Goal: Task Accomplishment & Management: Complete application form

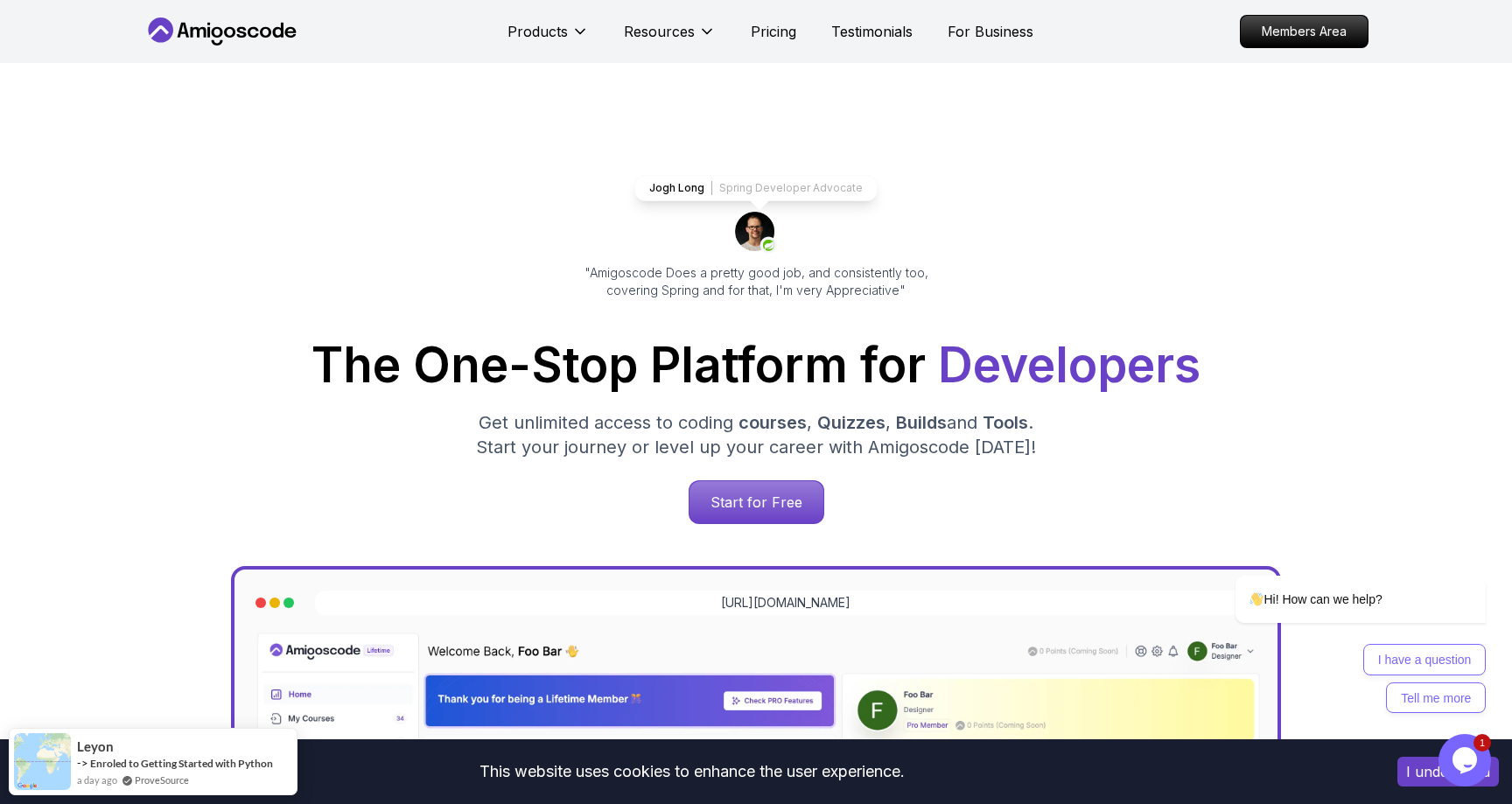
click at [1415, 772] on button "I understand" at bounding box center [1448, 772] width 101 height 30
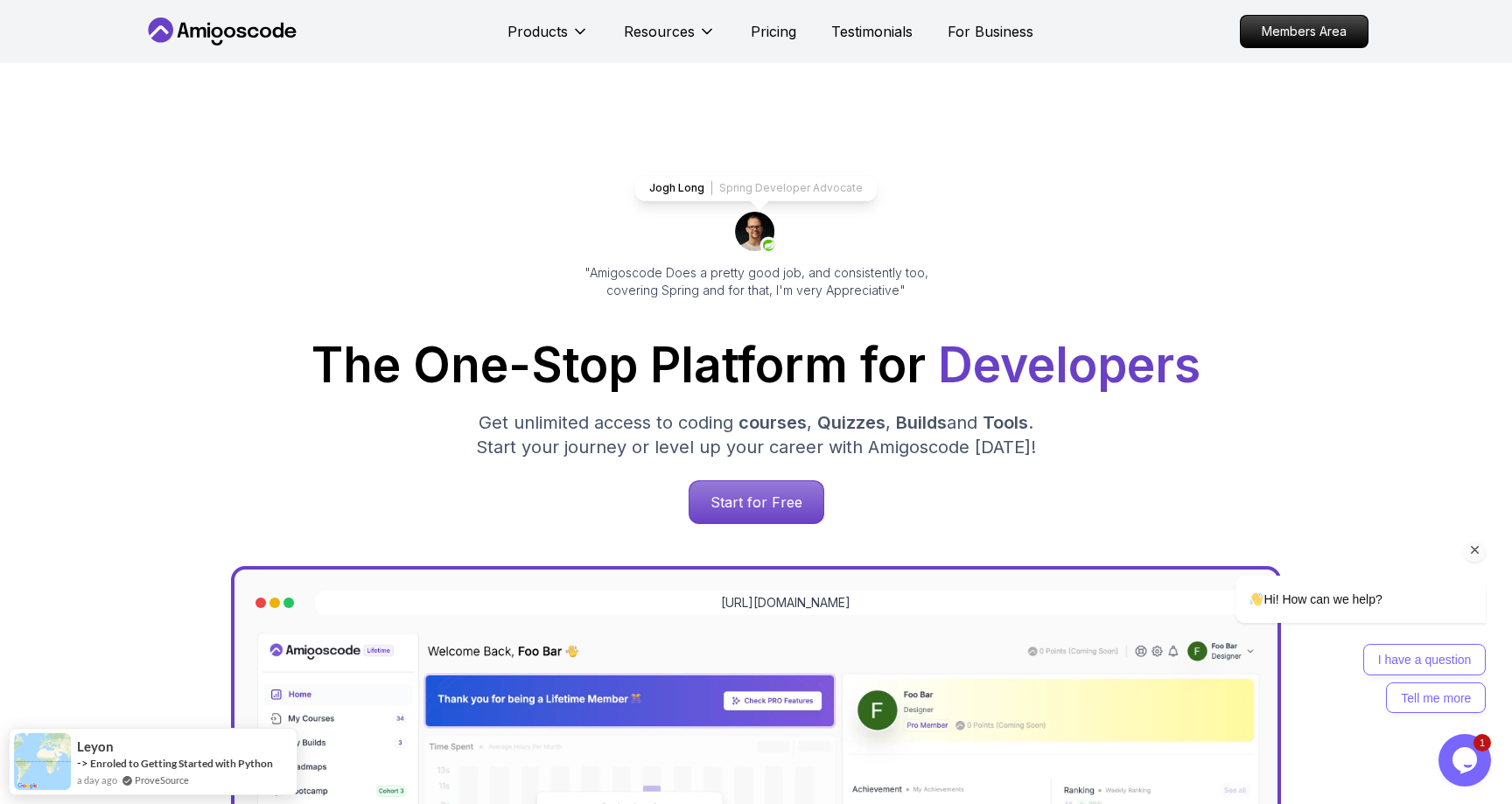
click at [1481, 550] on icon "Chat attention grabber" at bounding box center [1476, 550] width 16 height 16
click at [1496, 699] on icon "Close" at bounding box center [1500, 703] width 16 height 16
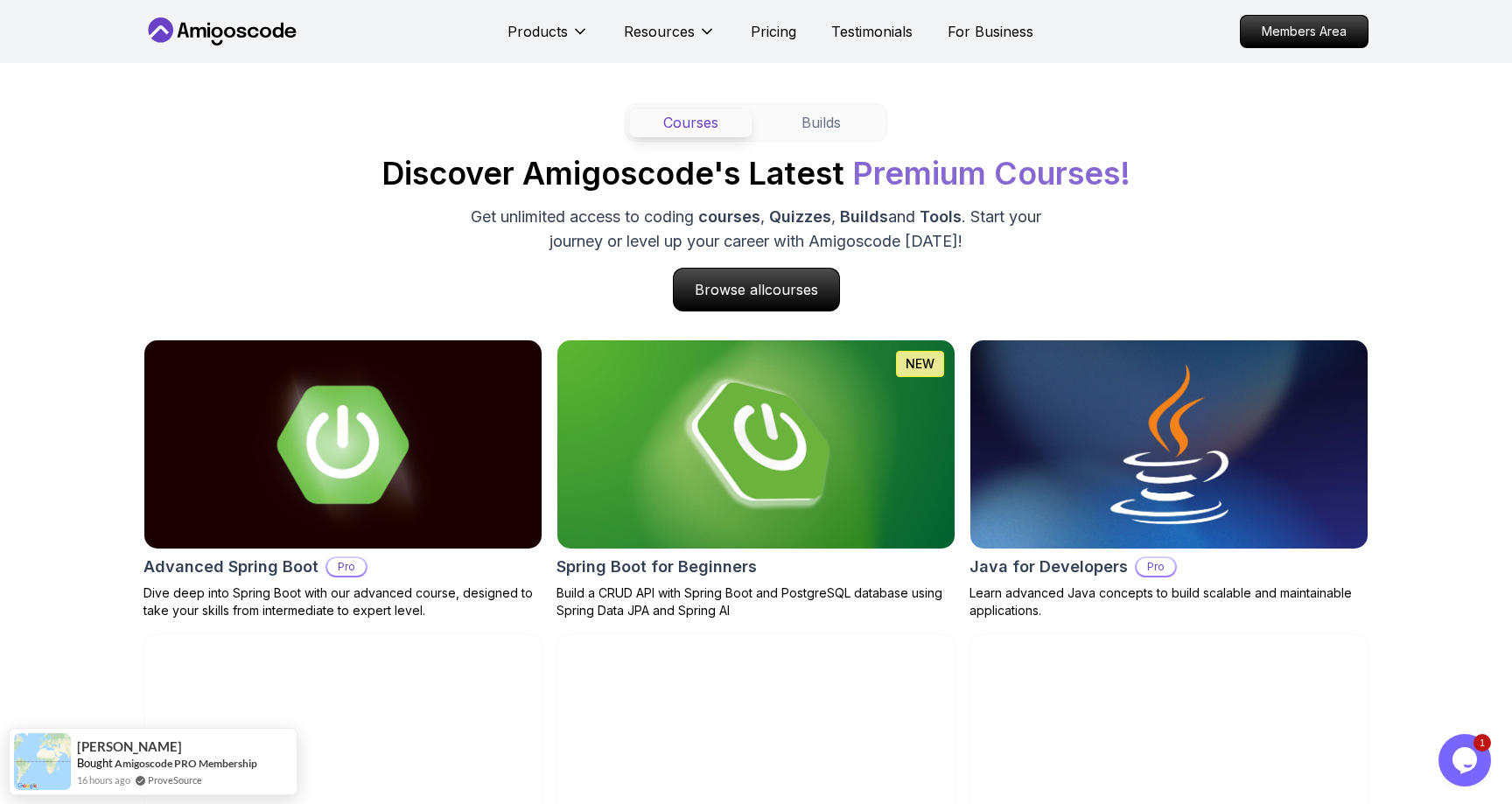
scroll to position [1607, 0]
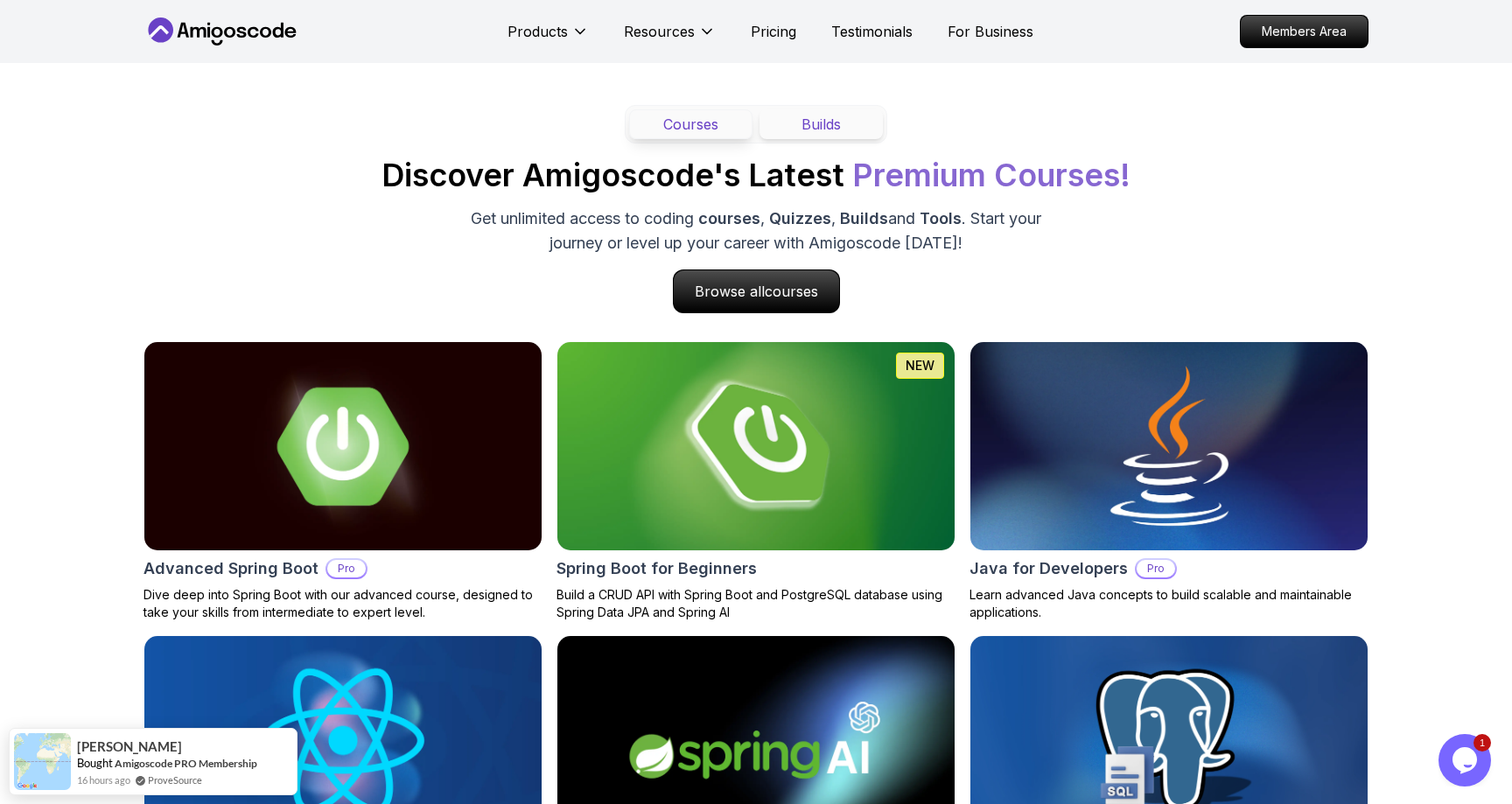
click at [843, 111] on button "Builds" at bounding box center [821, 124] width 123 height 30
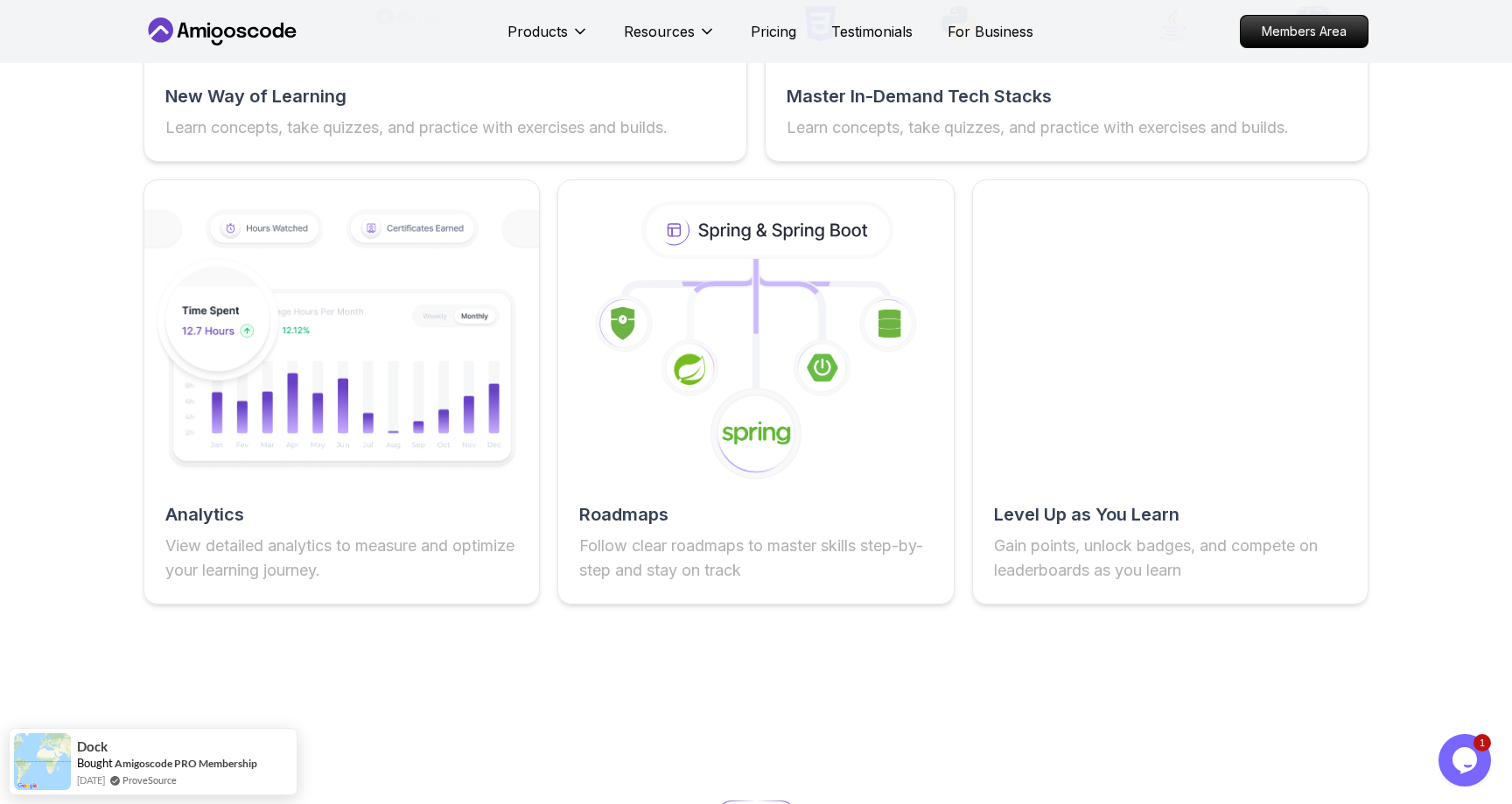
scroll to position [3058, 0]
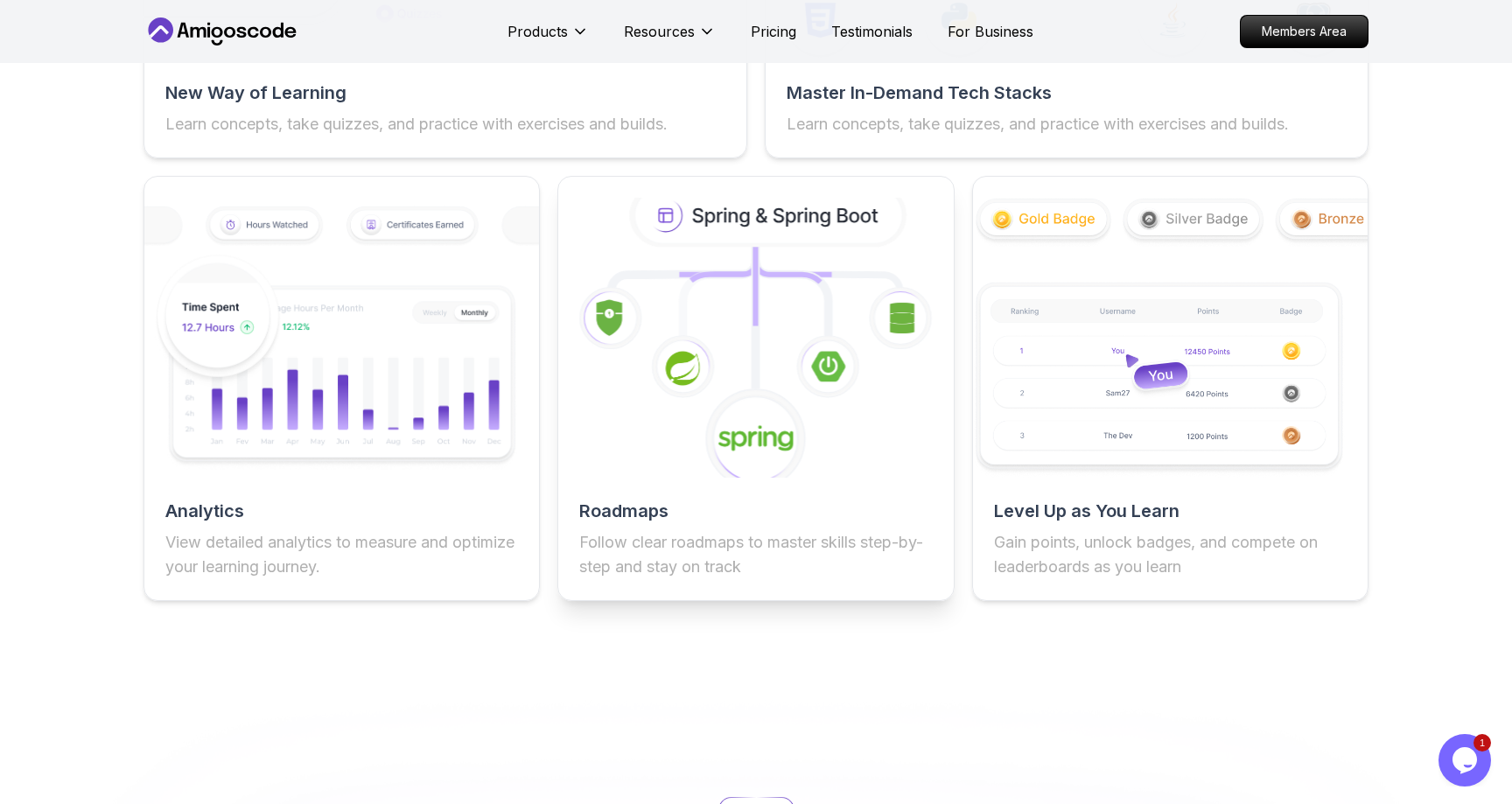
click at [744, 381] on icon at bounding box center [755, 337] width 434 height 307
click at [736, 219] on icon at bounding box center [769, 216] width 268 height 57
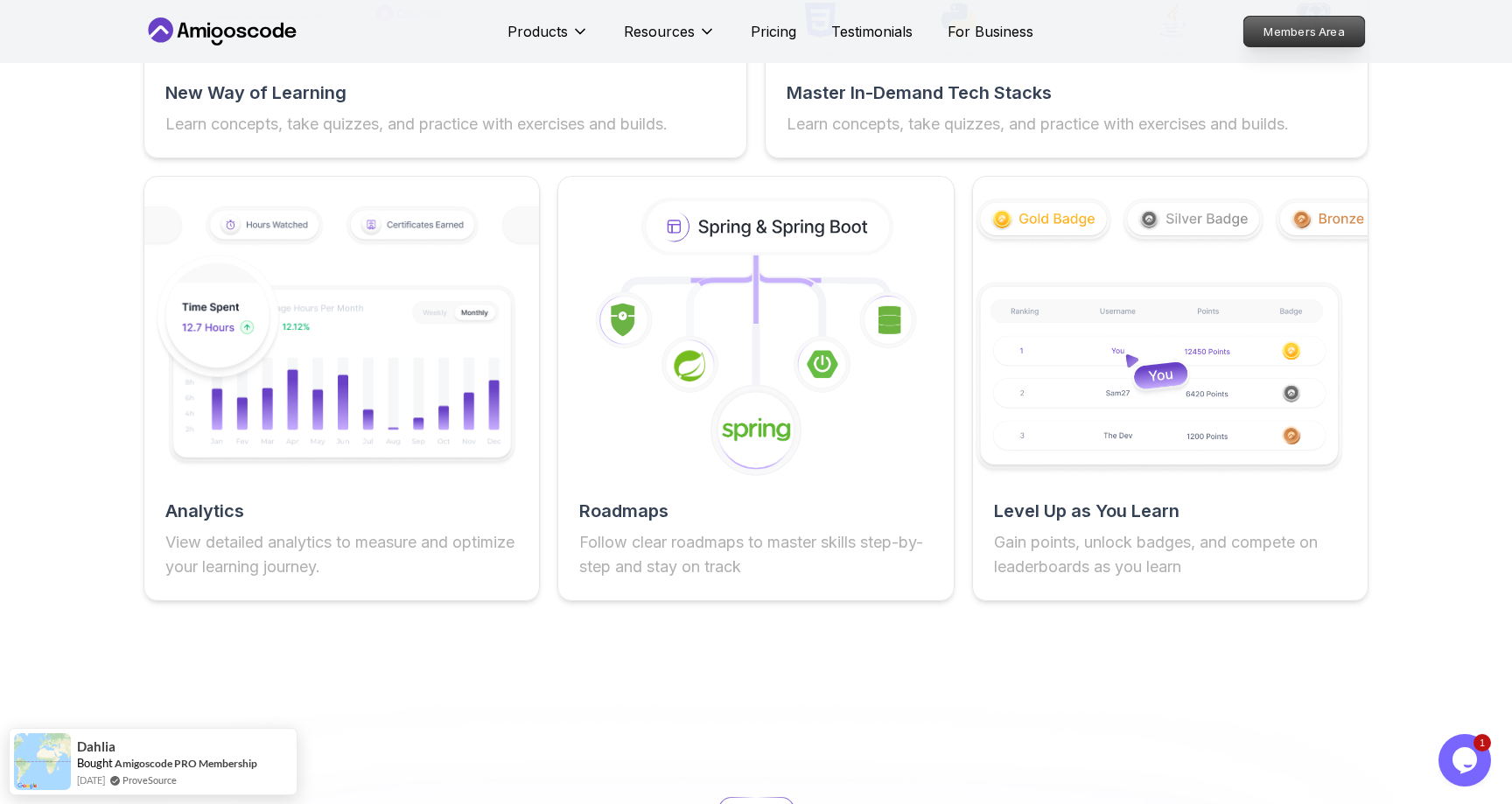
click at [1299, 24] on p "Members Area" at bounding box center [1304, 32] width 121 height 30
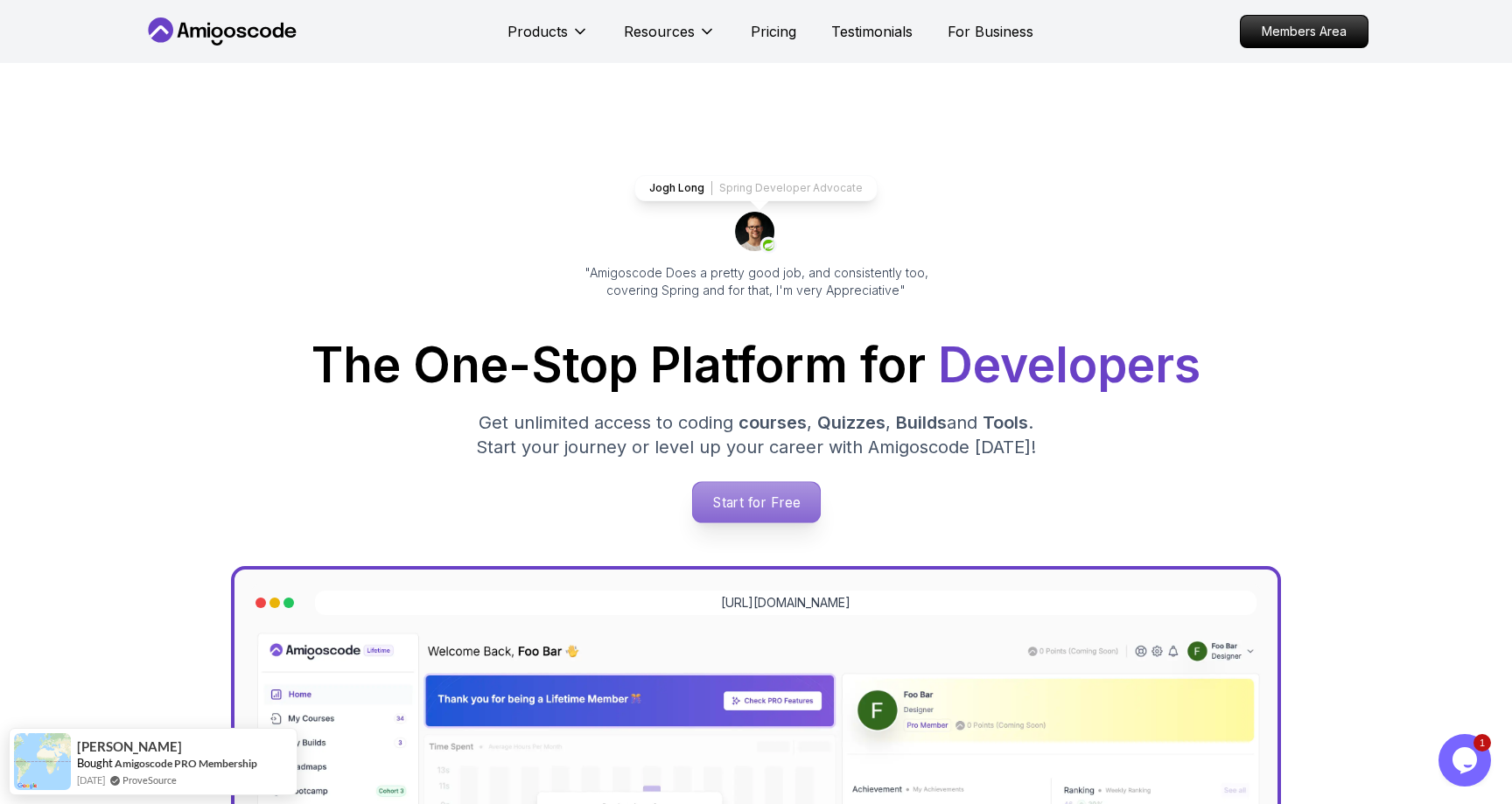
click at [773, 502] on p "Start for Free" at bounding box center [755, 501] width 127 height 40
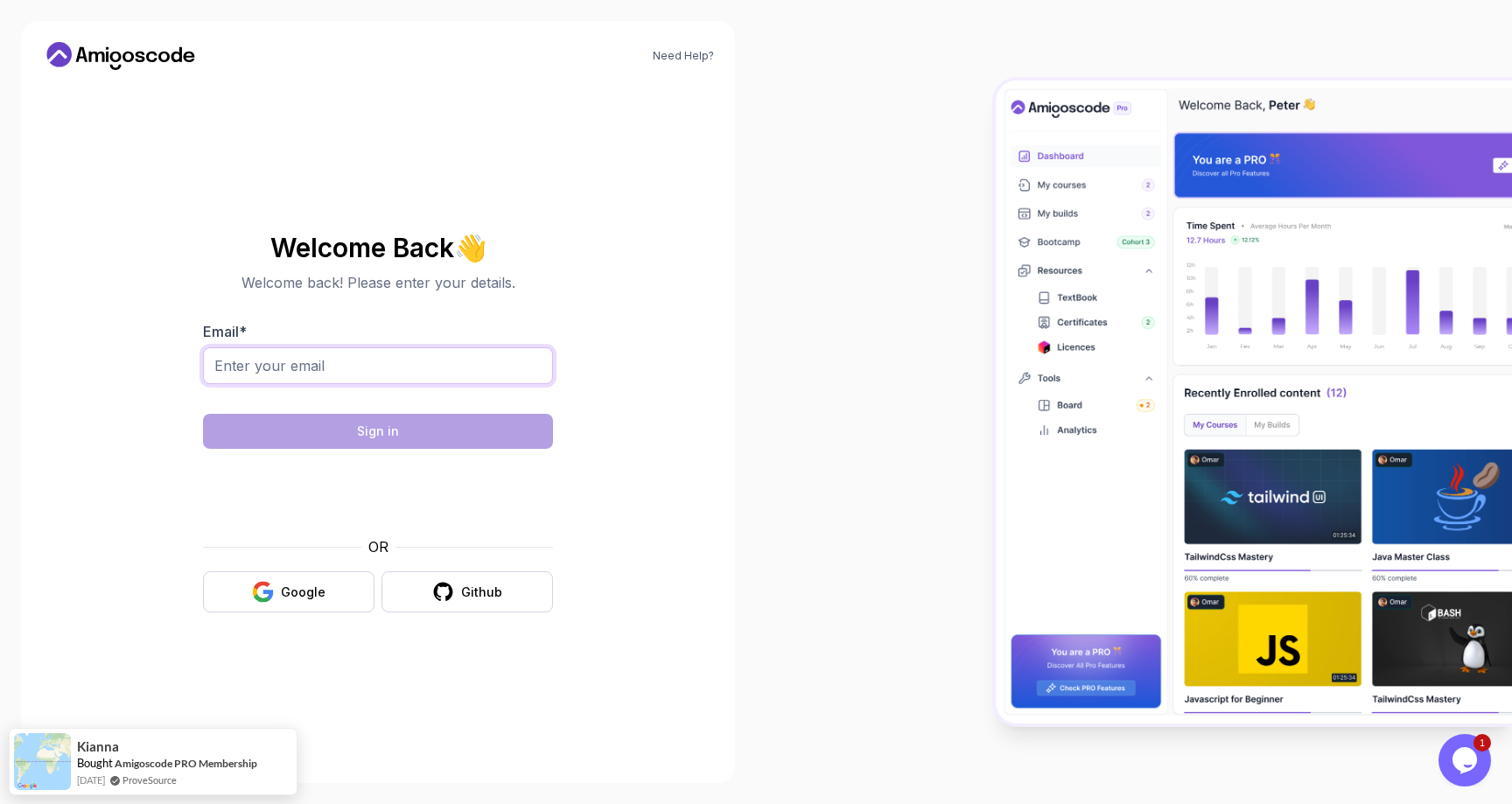
click at [361, 370] on input "Email *" at bounding box center [378, 365] width 350 height 36
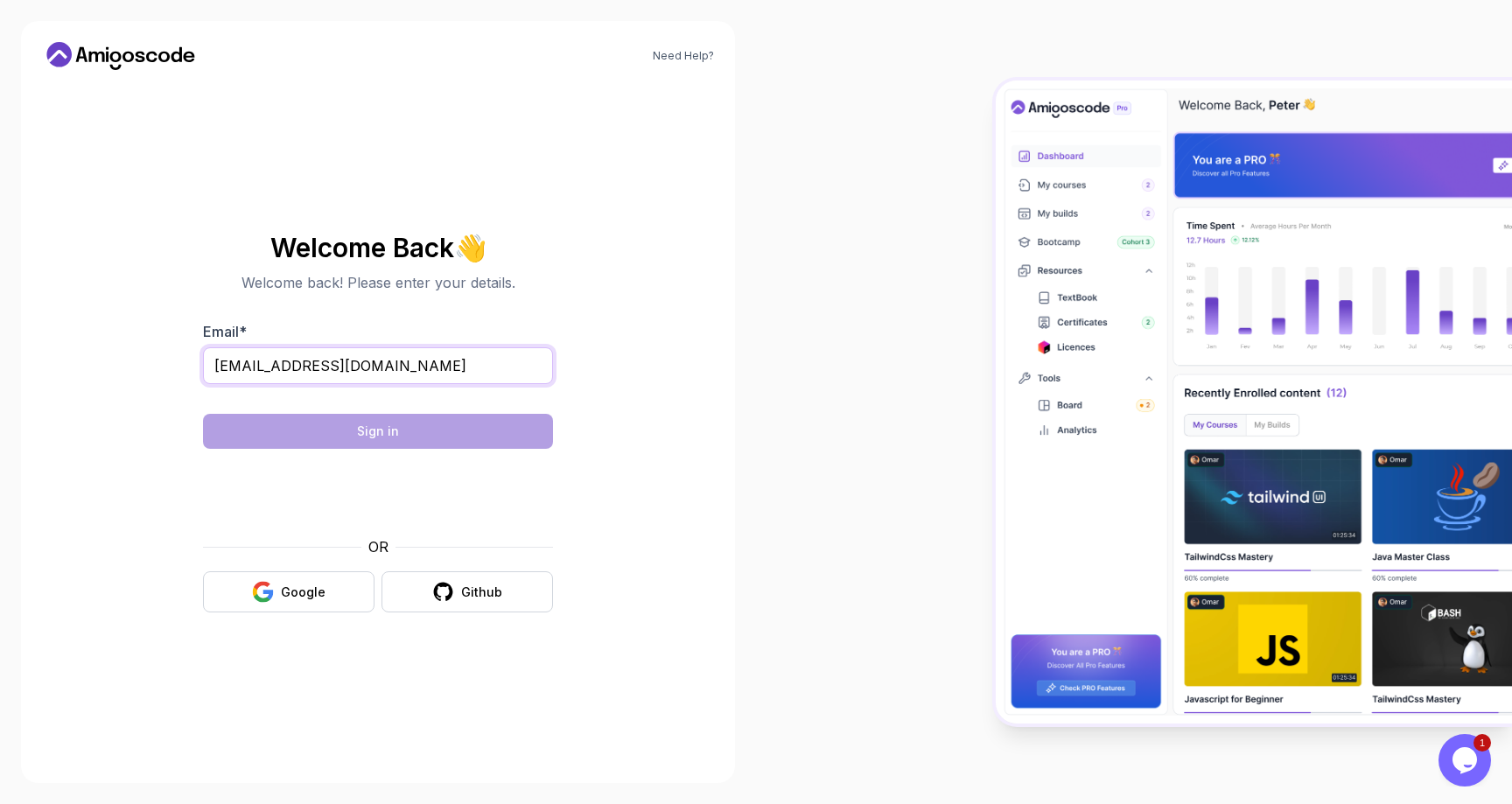
type input "m.awadelkarim070@gmail.com"
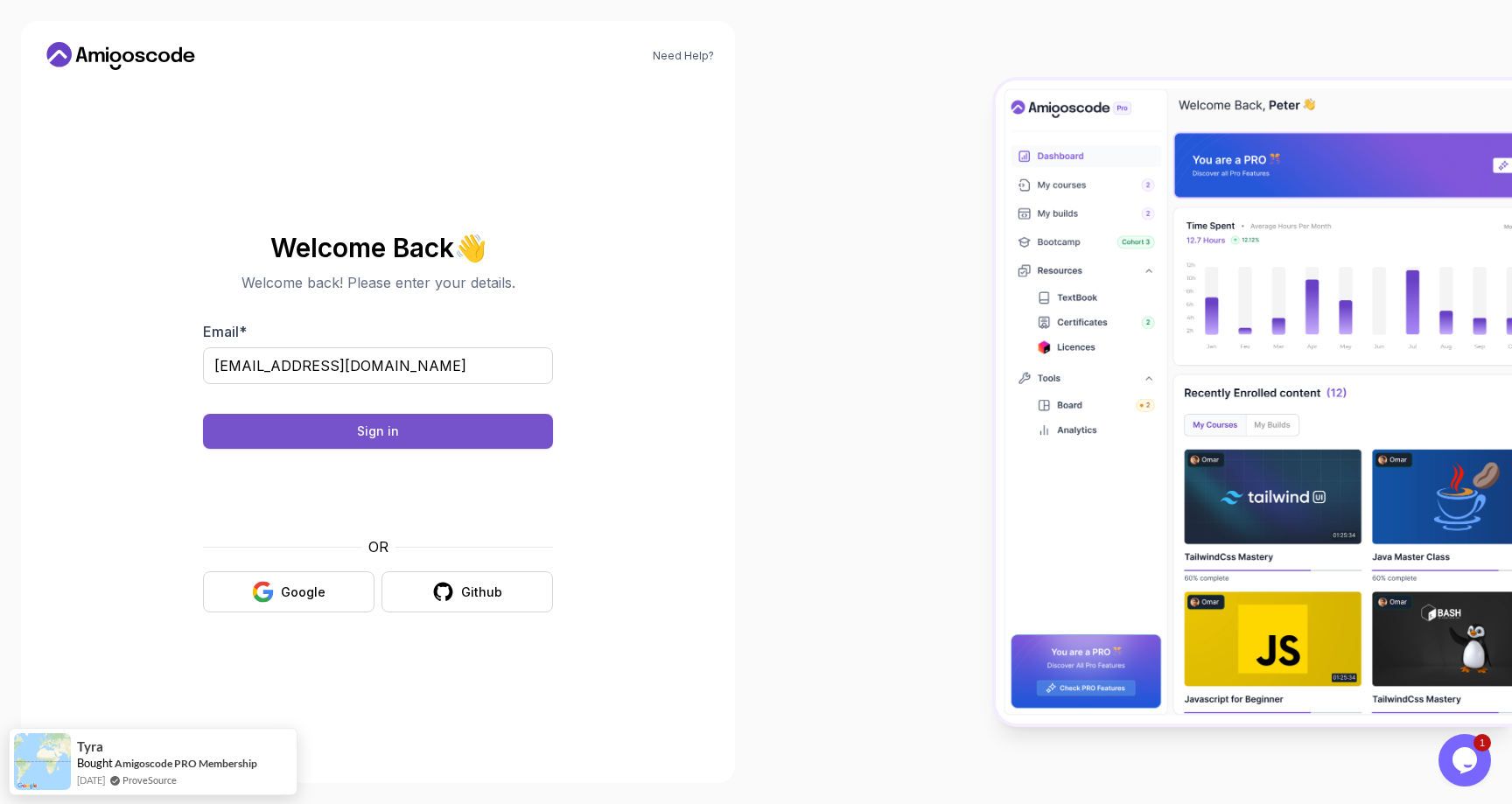
click at [436, 422] on button "Sign in" at bounding box center [378, 430] width 350 height 35
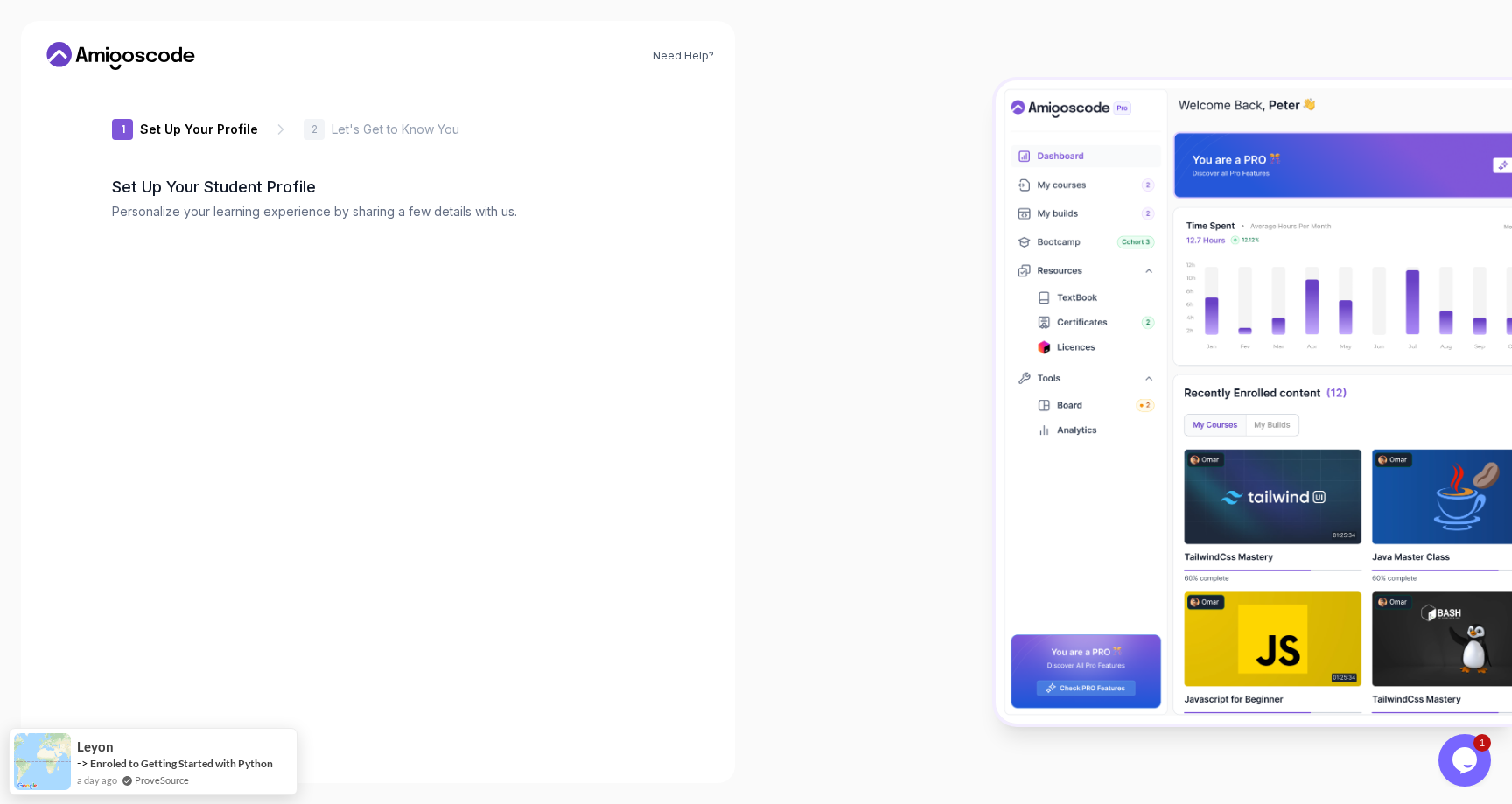
type input "zestydeer800ef"
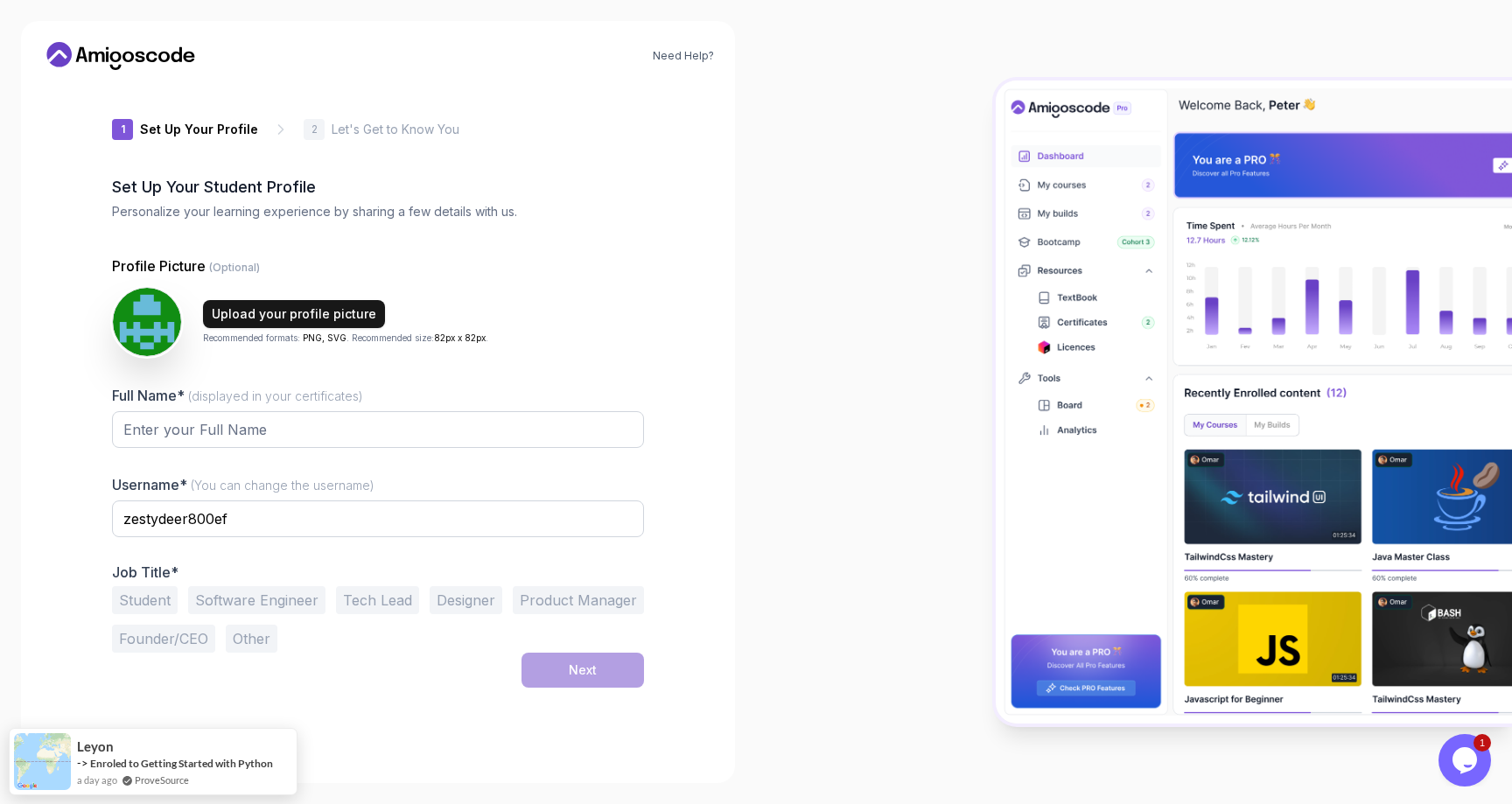
click at [283, 319] on div "Upload your profile picture" at bounding box center [294, 314] width 164 height 18
click at [149, 321] on img at bounding box center [146, 321] width 72 height 72
click at [279, 324] on button "Upload your profile picture" at bounding box center [294, 314] width 182 height 28
click at [409, 421] on input "Full Name* (displayed in your certificates)" at bounding box center [378, 429] width 532 height 36
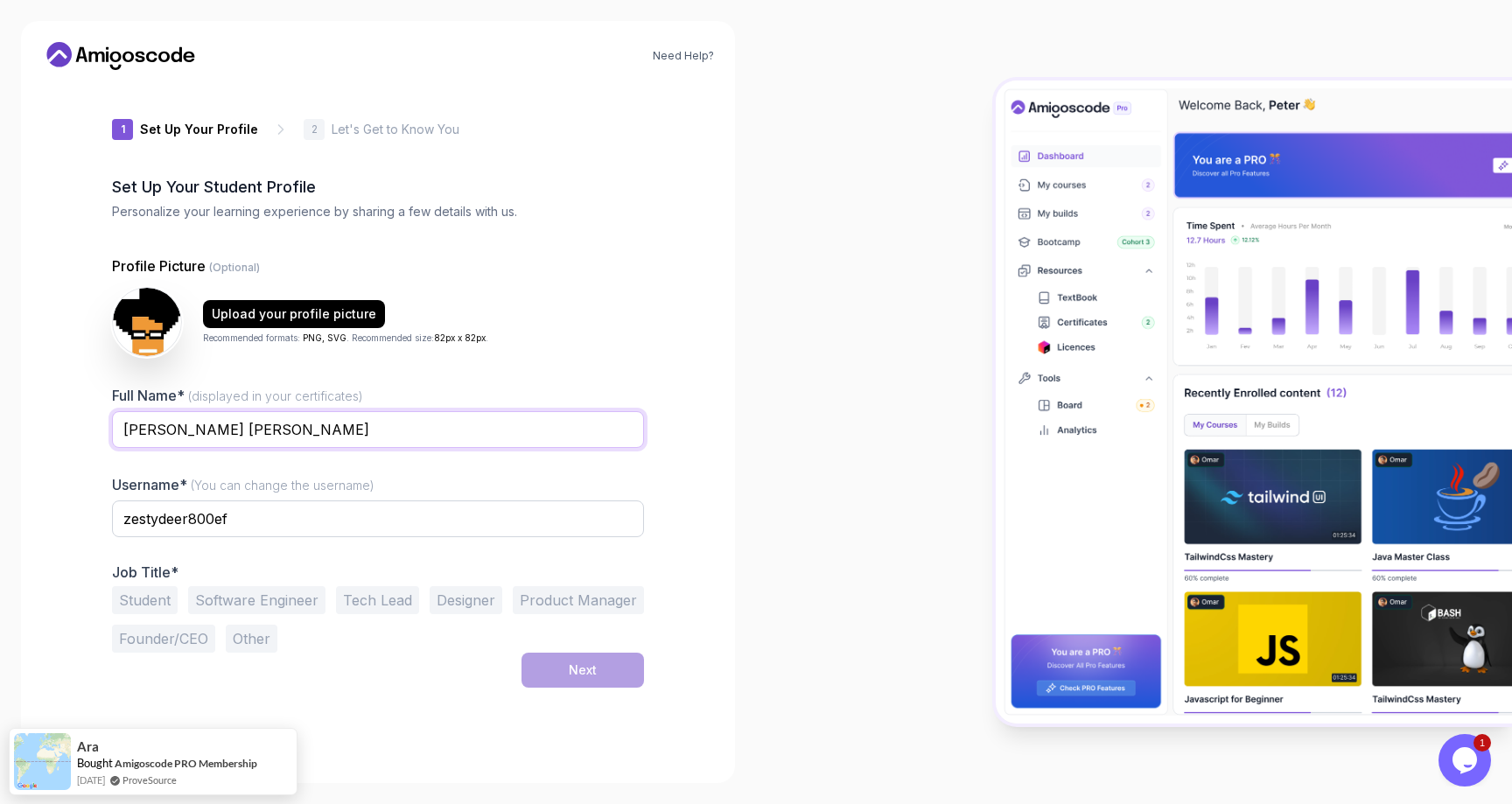
type input "[PERSON_NAME] [PERSON_NAME]"
type input "MoHash"
click at [263, 639] on button "Other" at bounding box center [251, 639] width 51 height 28
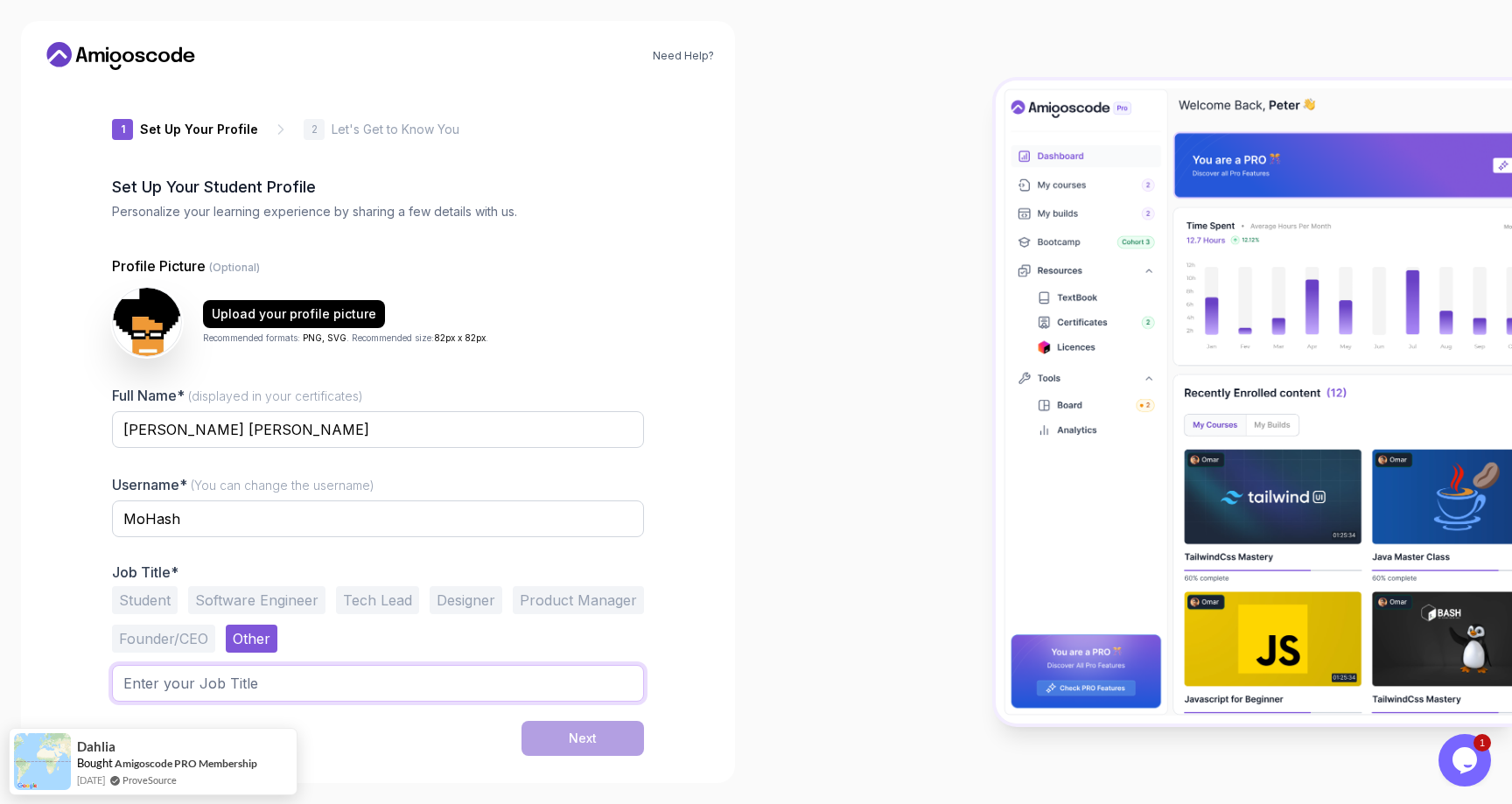
click at [232, 682] on input "text" at bounding box center [378, 682] width 532 height 36
type input "Business Analyst"
click at [381, 748] on div "Next" at bounding box center [378, 738] width 532 height 35
click at [560, 732] on button "Next" at bounding box center [583, 738] width 122 height 35
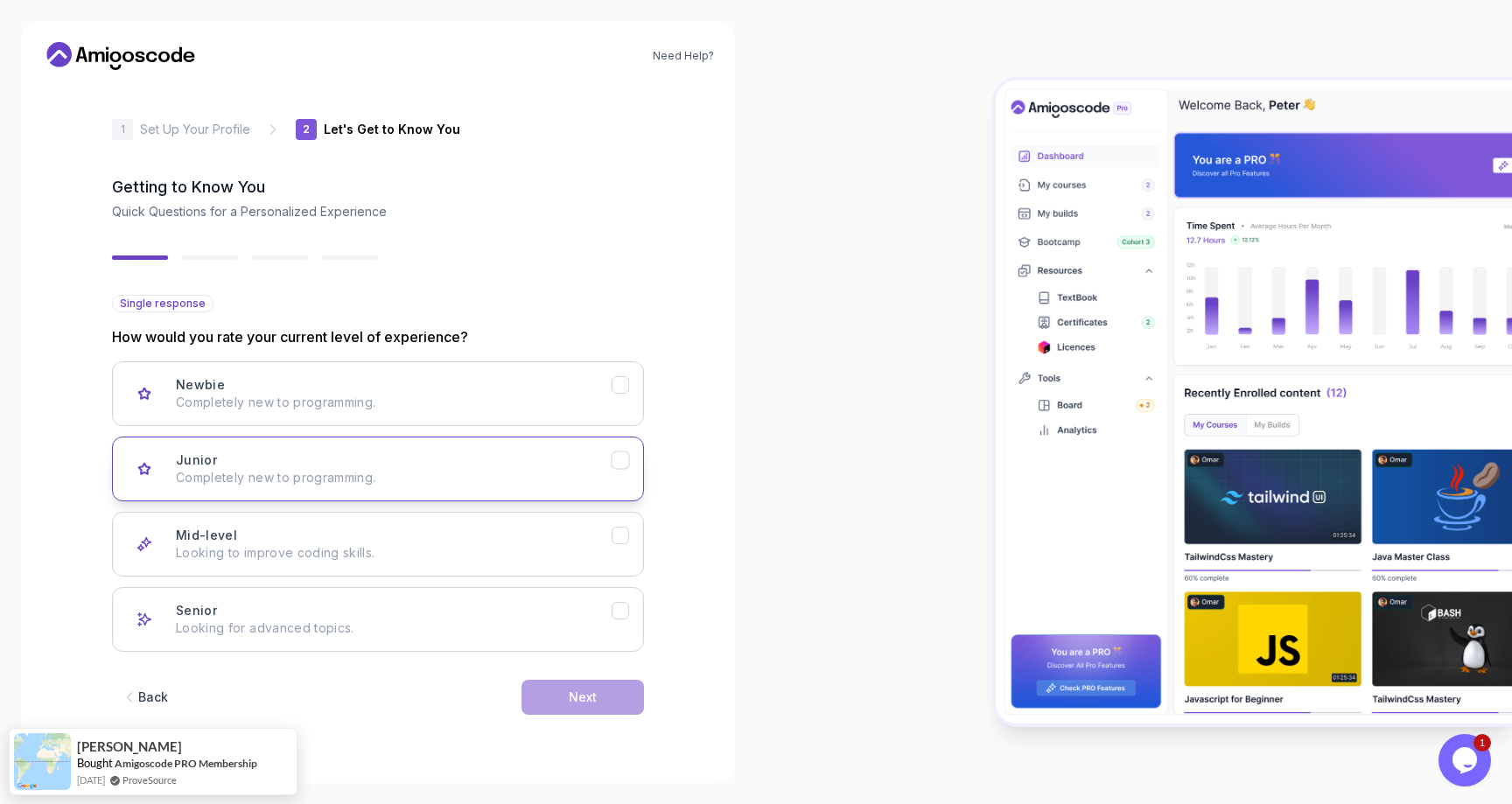
click at [547, 468] on div "Junior Completely new to programming." at bounding box center [393, 469] width 436 height 35
click at [576, 705] on div "Next" at bounding box center [583, 698] width 28 height 18
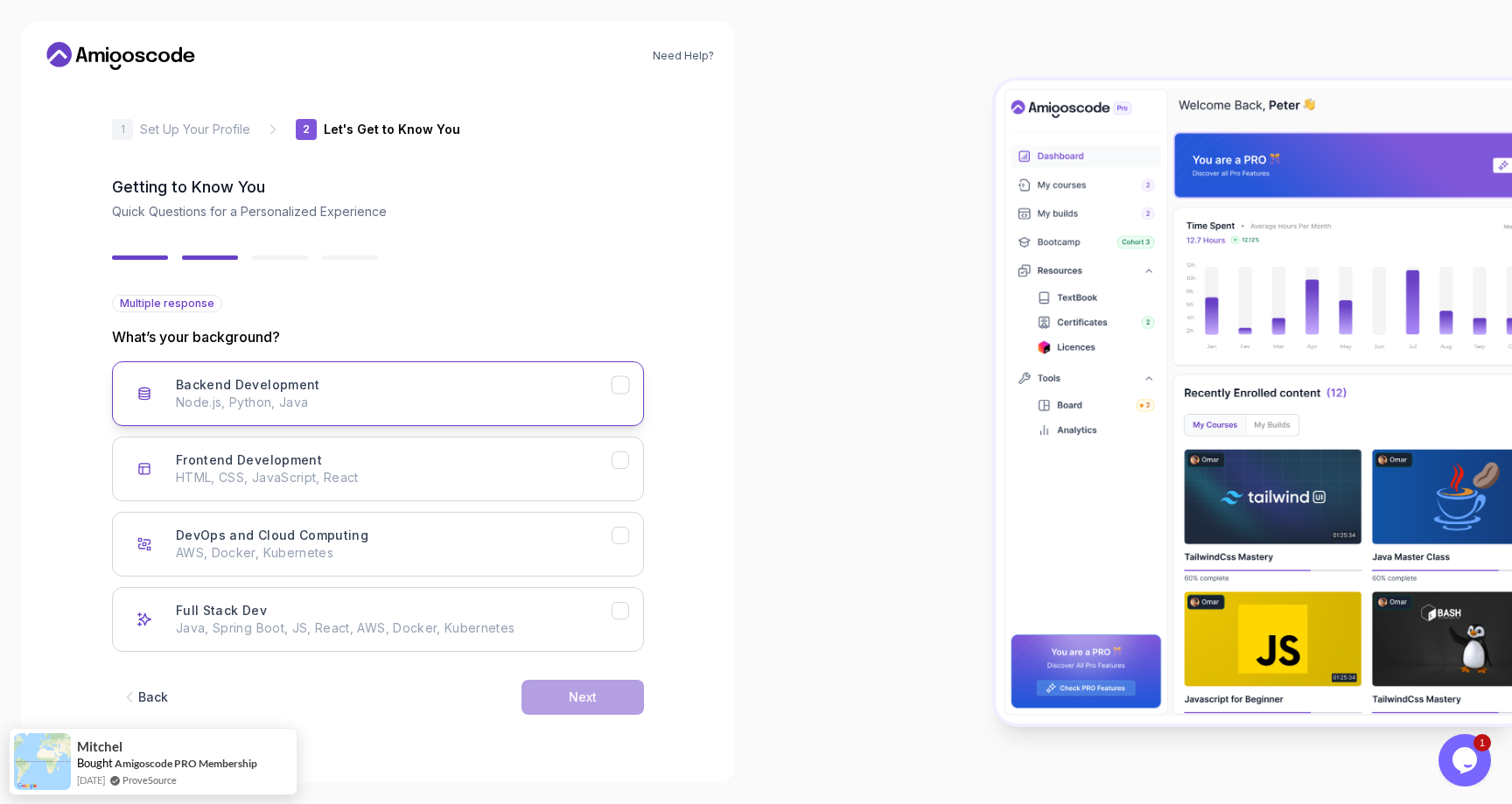
click at [628, 389] on icon "Backend Development" at bounding box center [620, 385] width 17 height 17
click at [577, 702] on div "Next" at bounding box center [583, 698] width 28 height 18
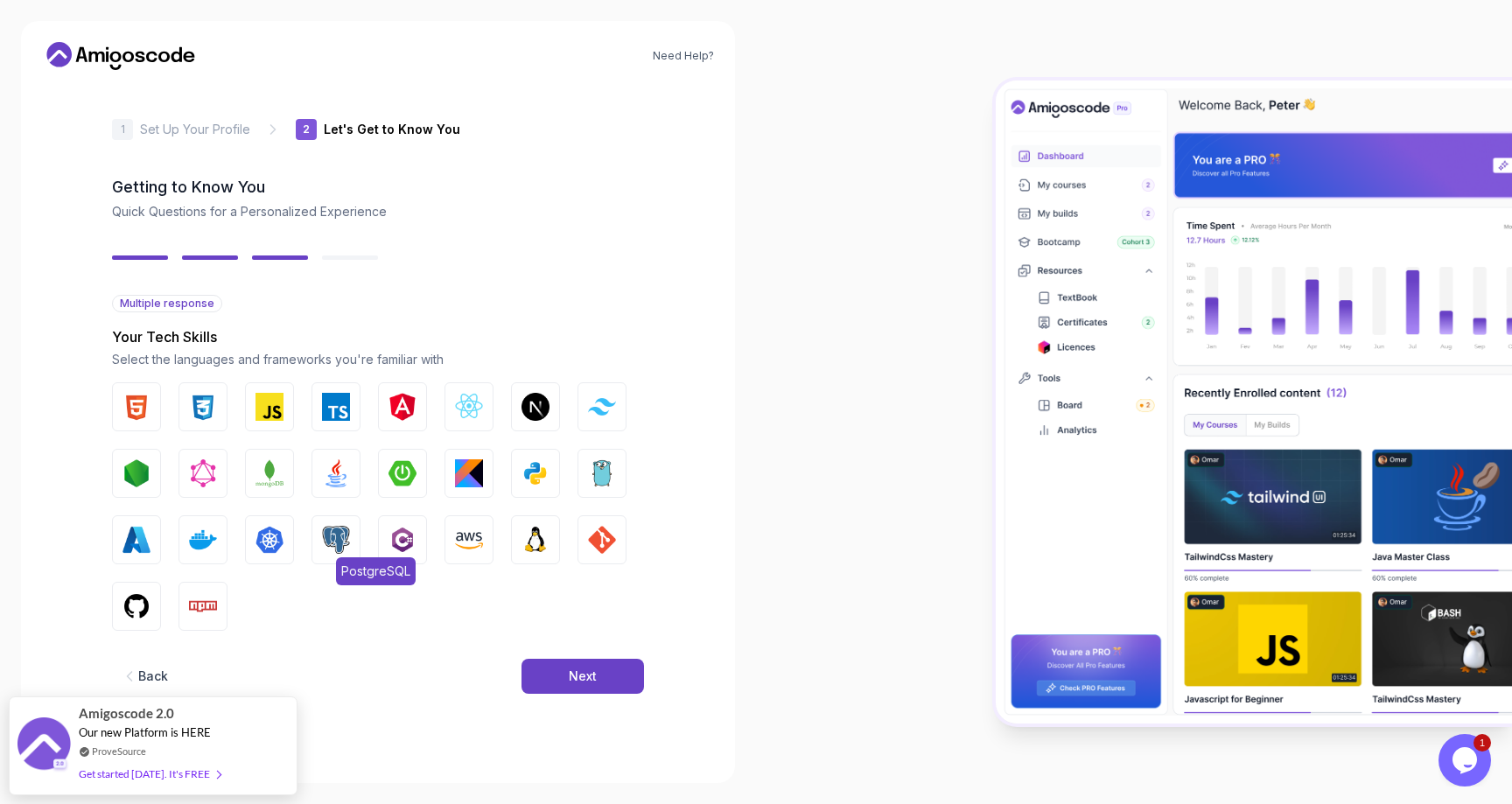
click at [341, 537] on img "button" at bounding box center [336, 540] width 28 height 28
click at [346, 470] on img "button" at bounding box center [336, 474] width 28 height 28
click at [553, 463] on button "Python" at bounding box center [535, 473] width 49 height 49
click at [545, 542] on img "button" at bounding box center [536, 540] width 28 height 28
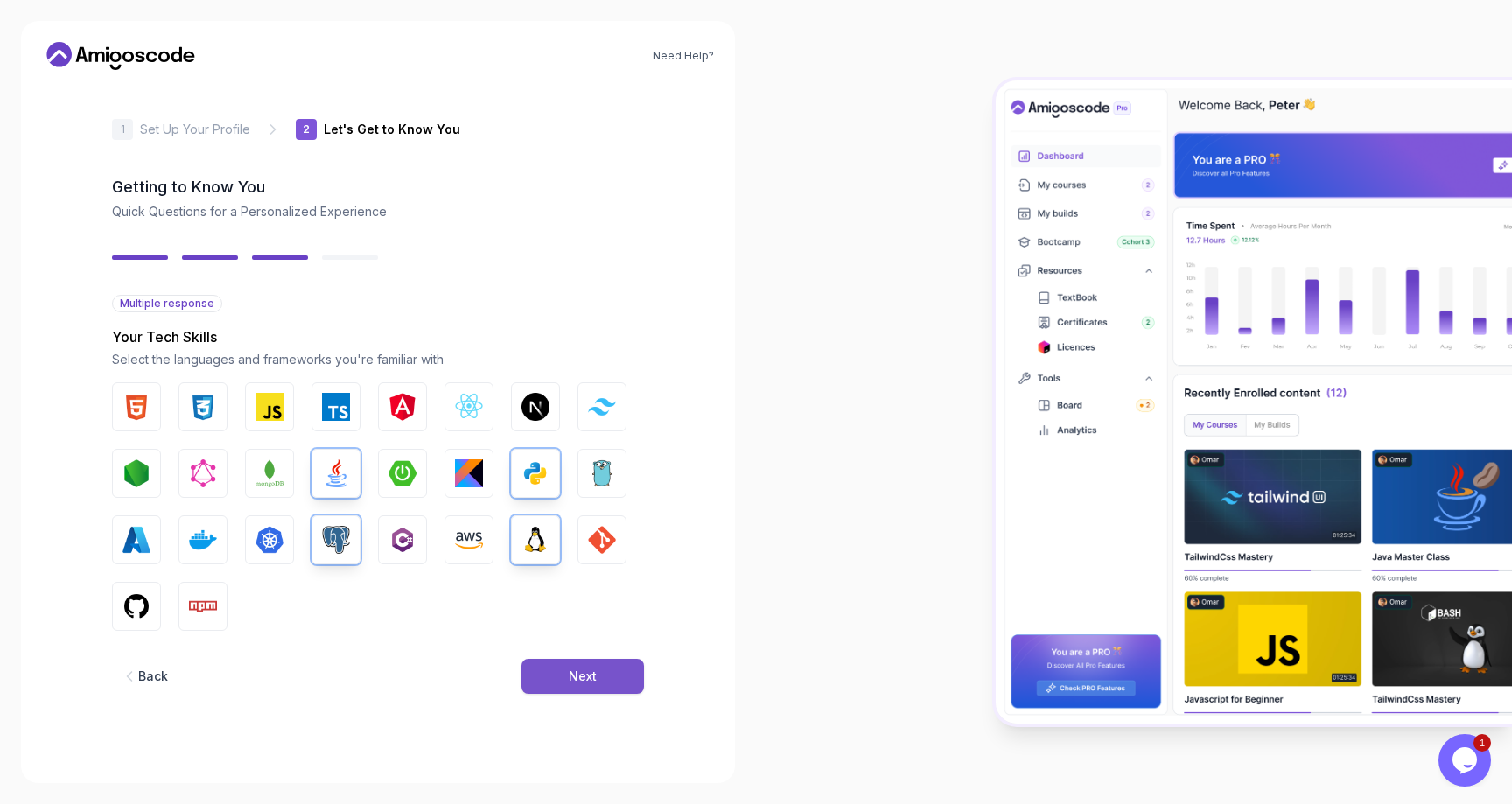
click at [603, 676] on button "Next" at bounding box center [583, 676] width 122 height 35
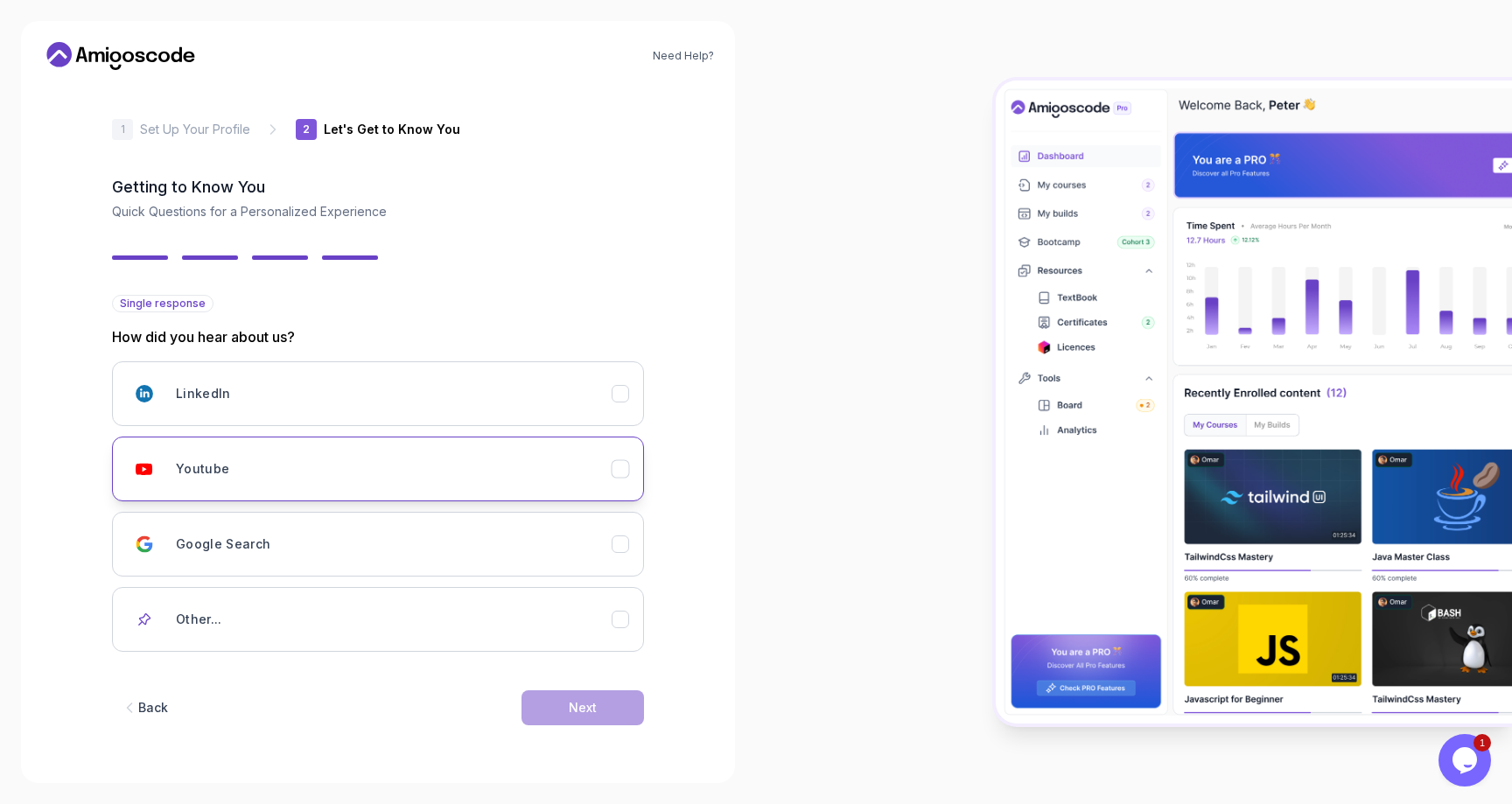
click at [619, 469] on icon "Youtube" at bounding box center [620, 469] width 17 height 17
click at [584, 705] on div "Next" at bounding box center [583, 708] width 28 height 18
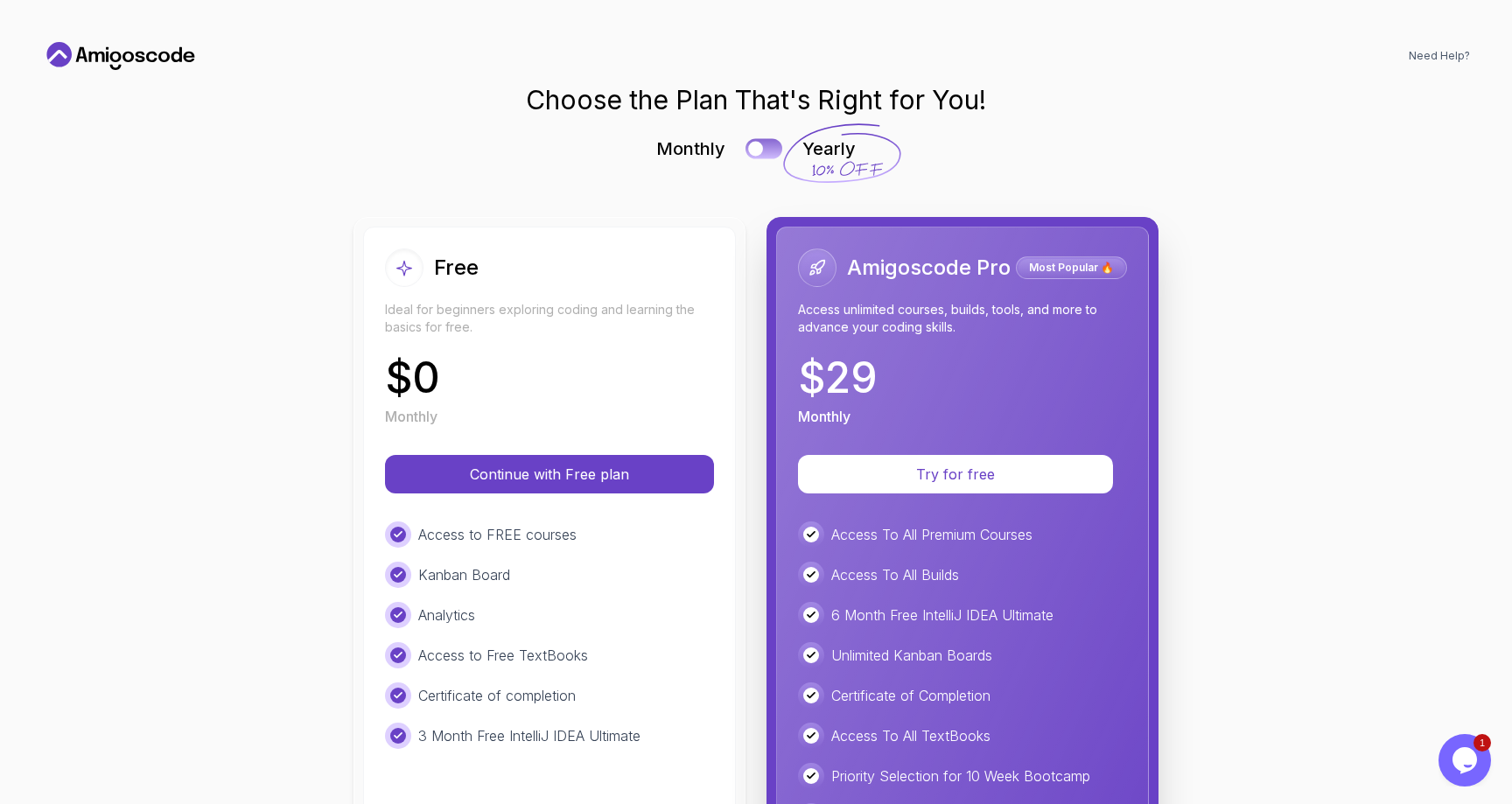
click at [760, 146] on div at bounding box center [755, 149] width 15 height 15
click at [760, 146] on button at bounding box center [763, 148] width 36 height 20
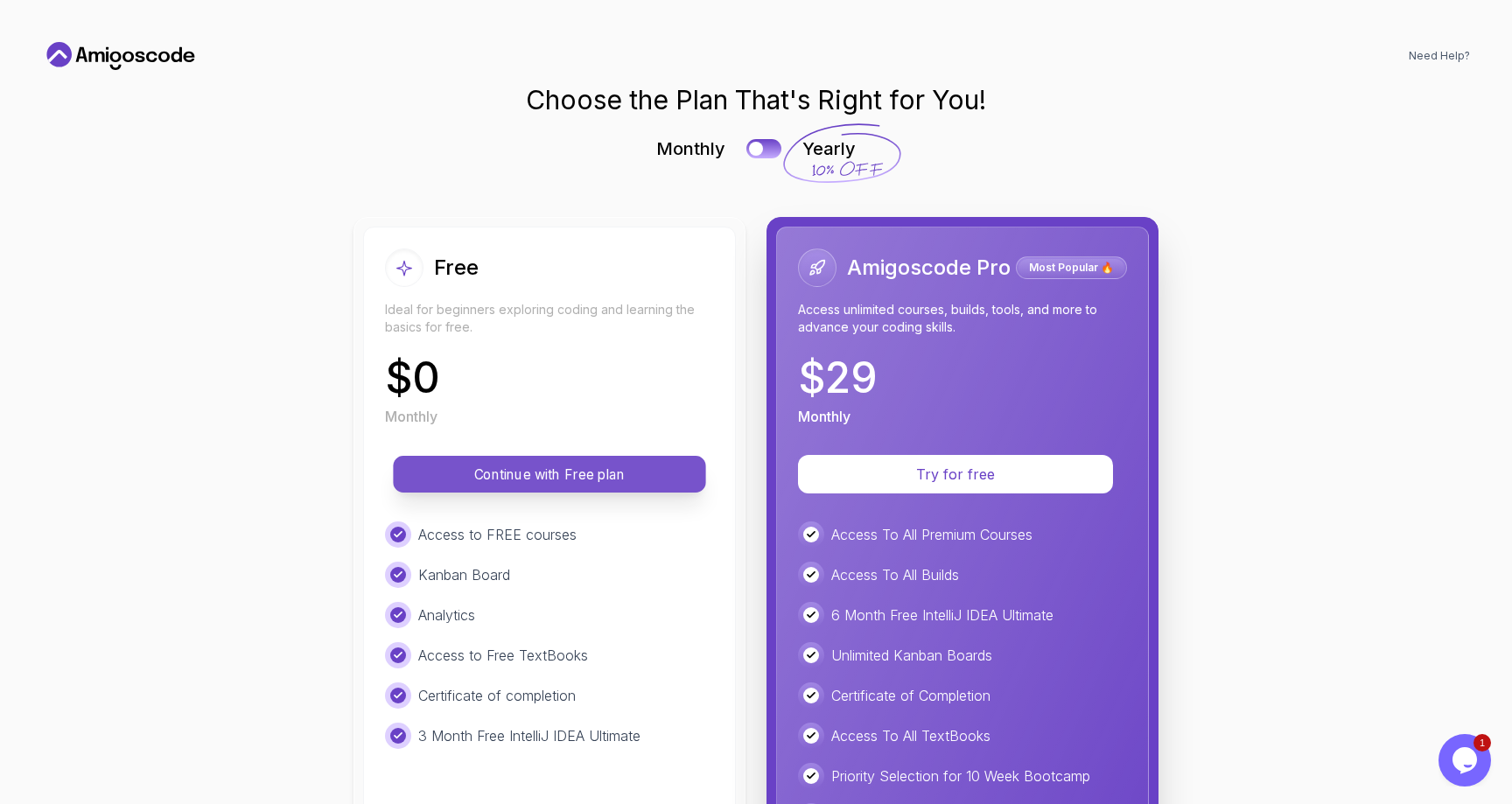
click at [643, 466] on p "Continue with Free plan" at bounding box center [549, 475] width 273 height 20
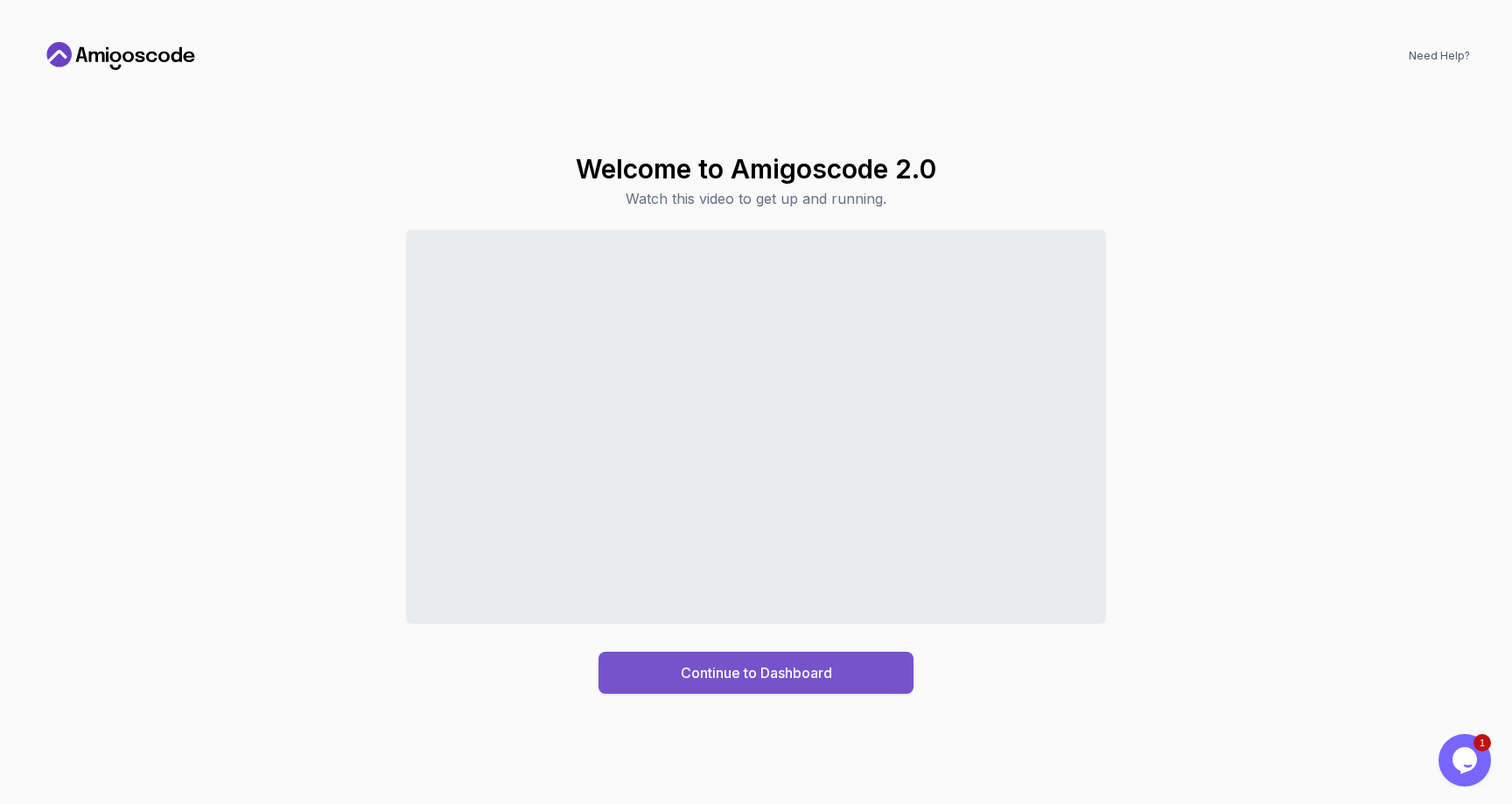
click at [779, 669] on div "Continue to Dashboard" at bounding box center [756, 673] width 152 height 21
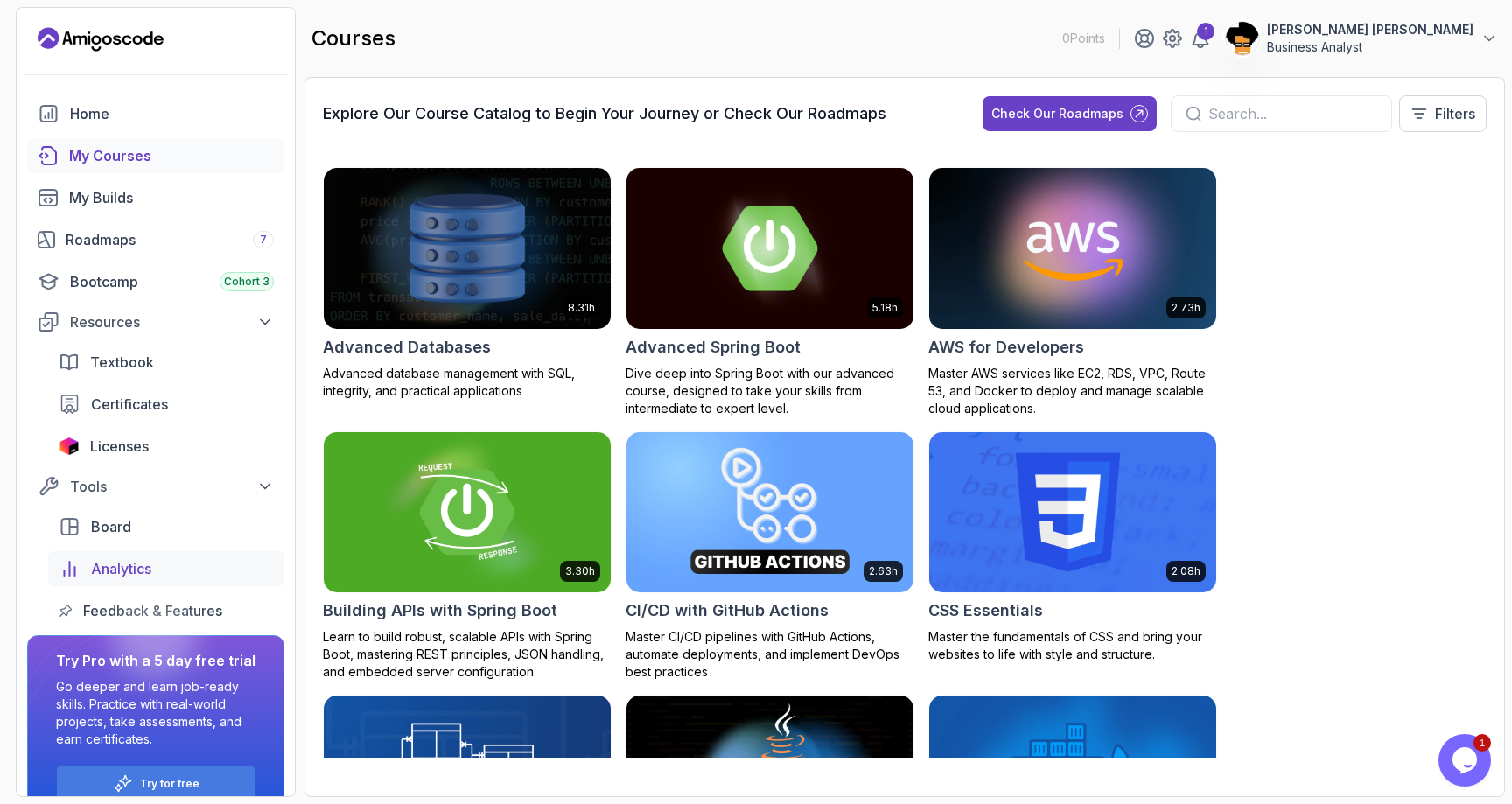
scroll to position [31, 0]
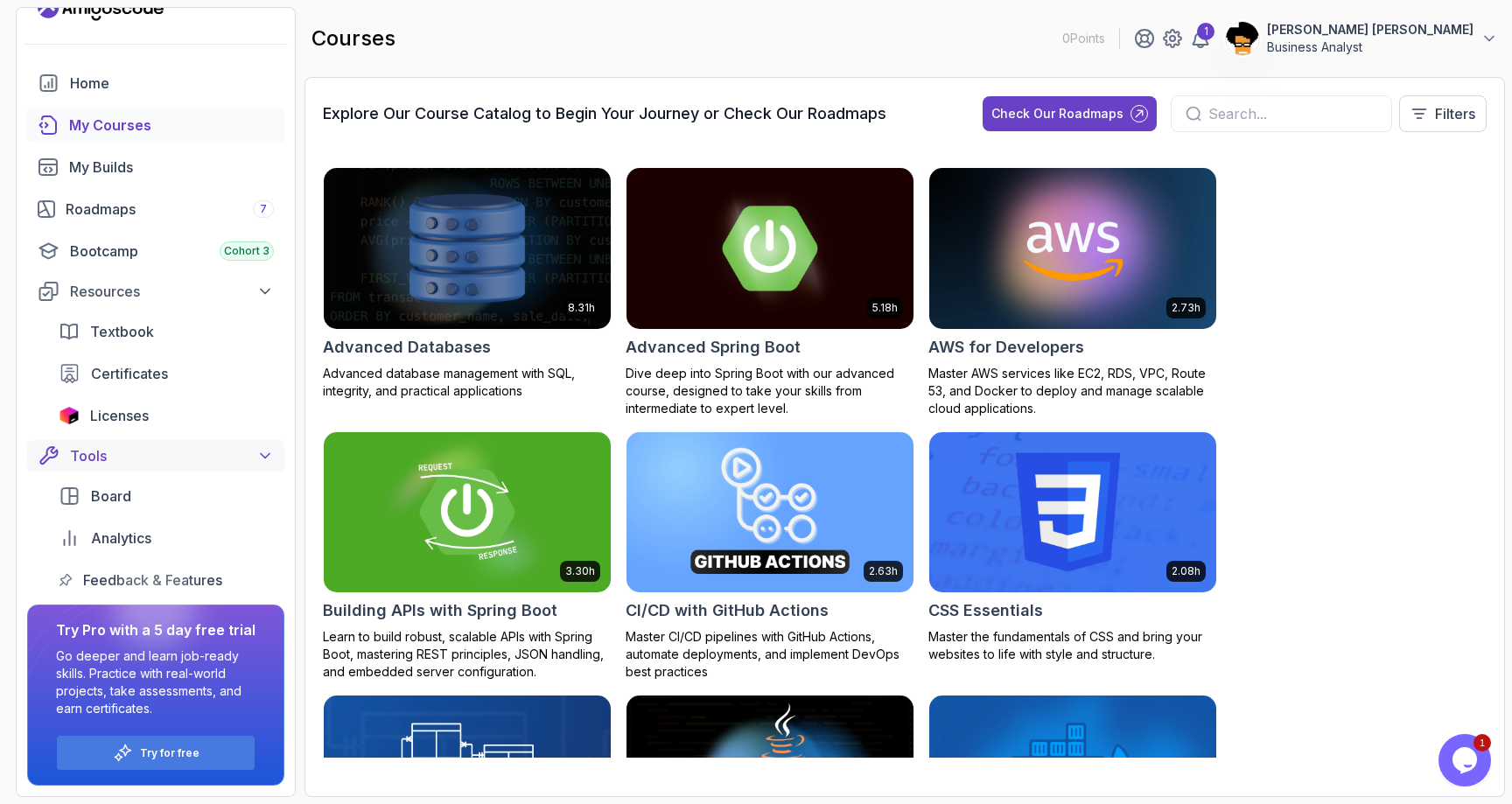
click at [264, 460] on icon at bounding box center [265, 456] width 18 height 18
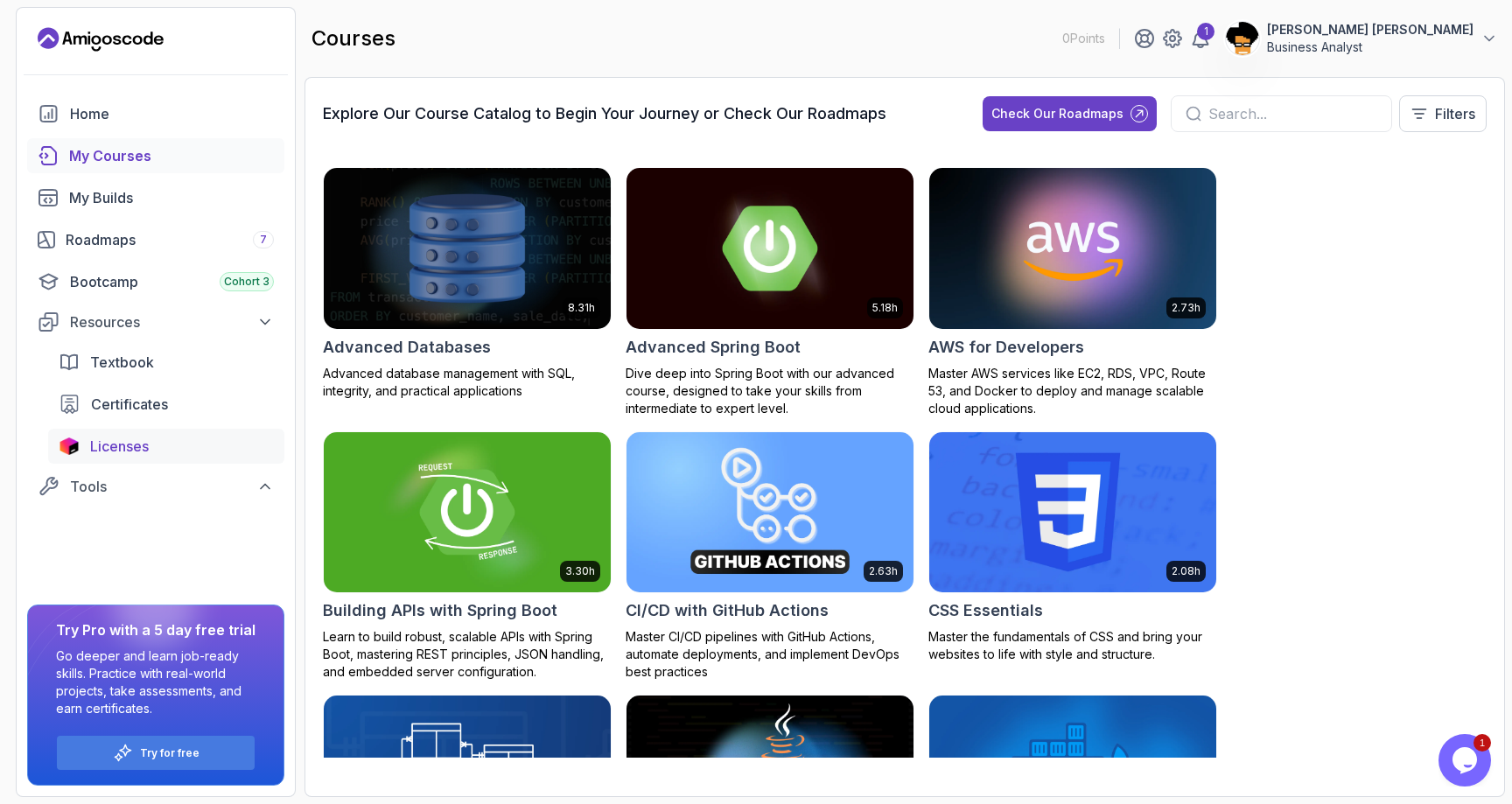
click at [143, 438] on span "Licenses" at bounding box center [120, 446] width 59 height 21
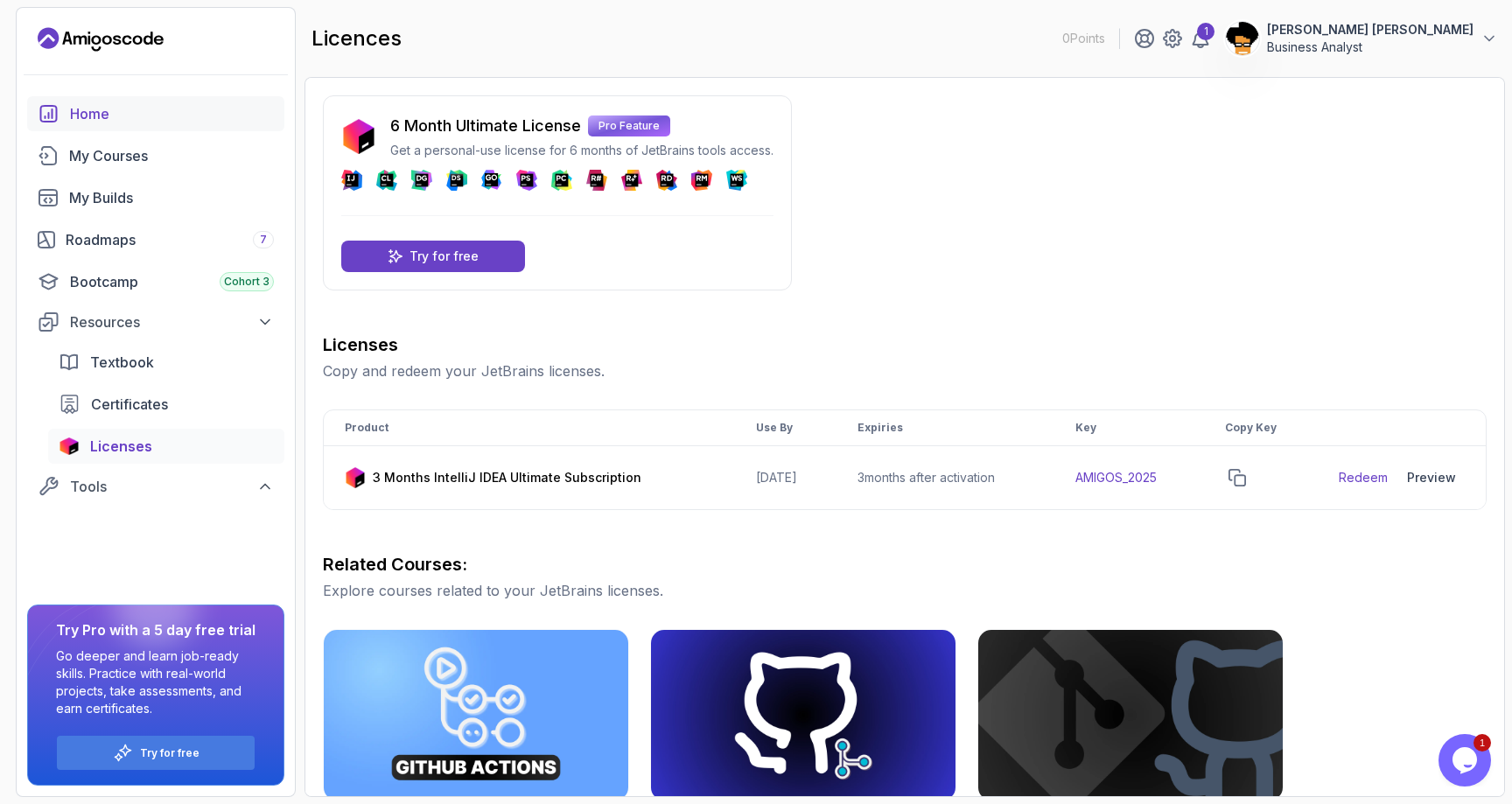
click at [128, 118] on div "Home" at bounding box center [172, 114] width 204 height 21
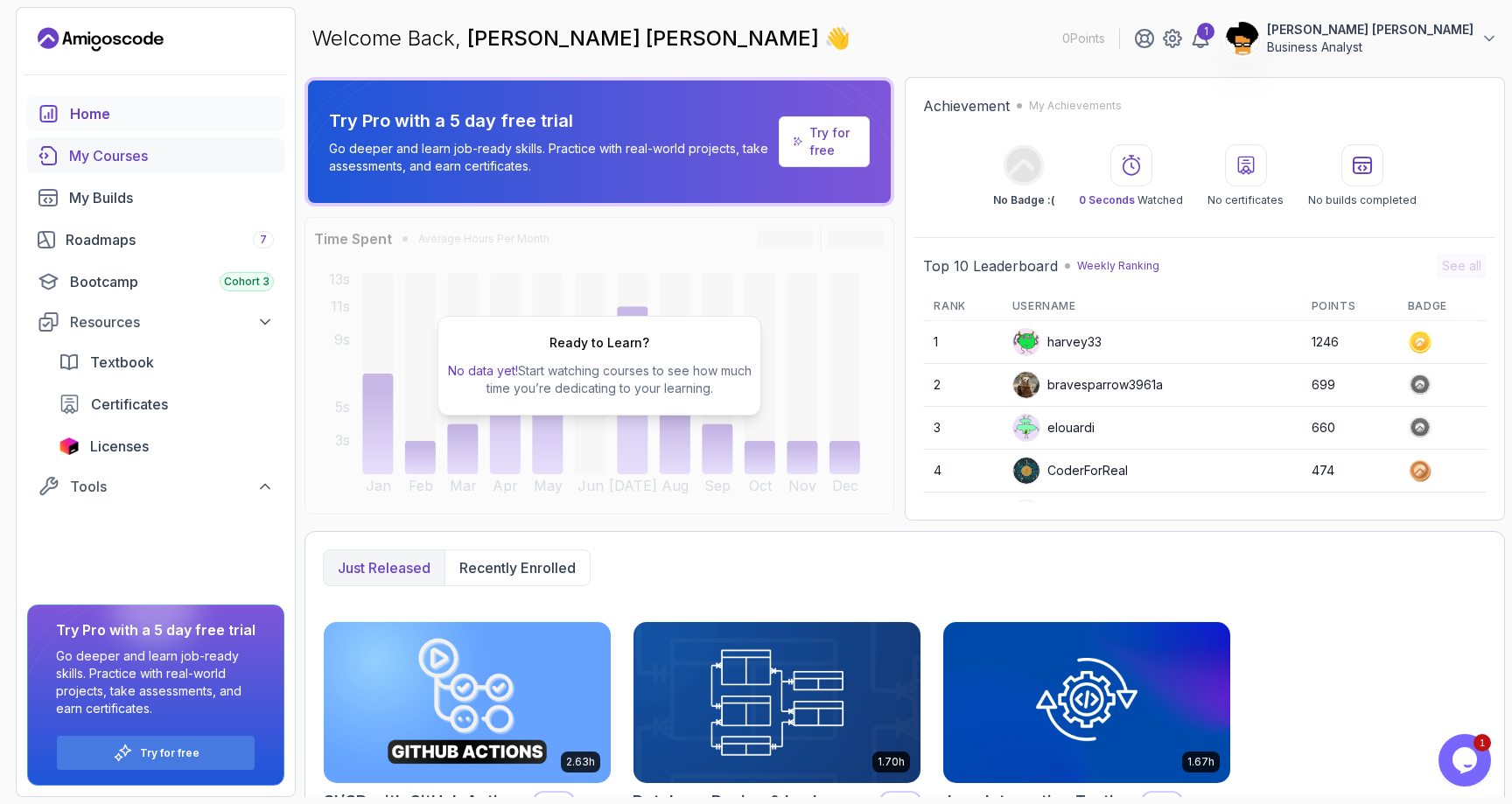
click at [175, 149] on div "My Courses" at bounding box center [171, 156] width 205 height 21
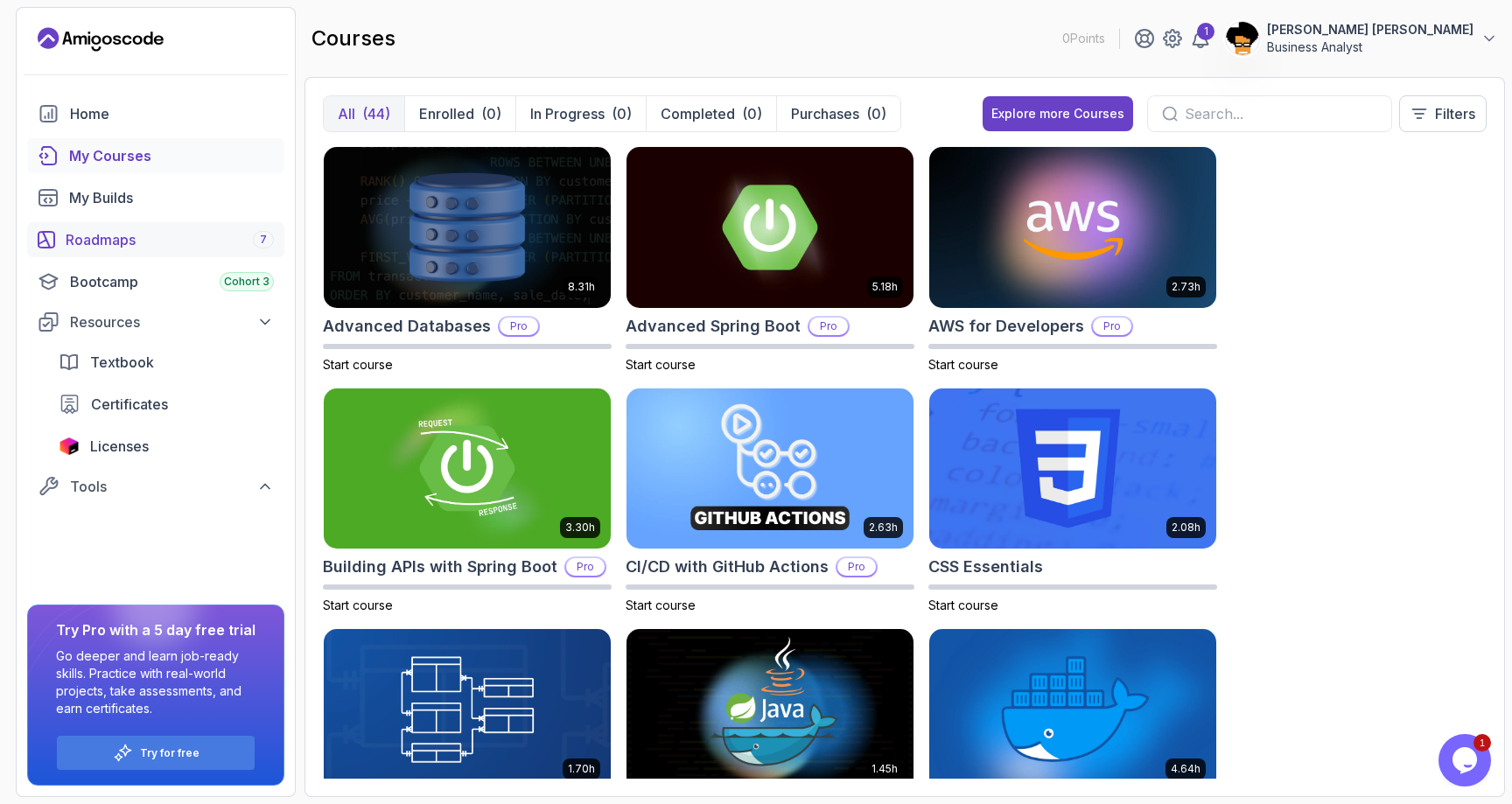
click at [98, 244] on div "Roadmaps 7" at bounding box center [169, 240] width 209 height 21
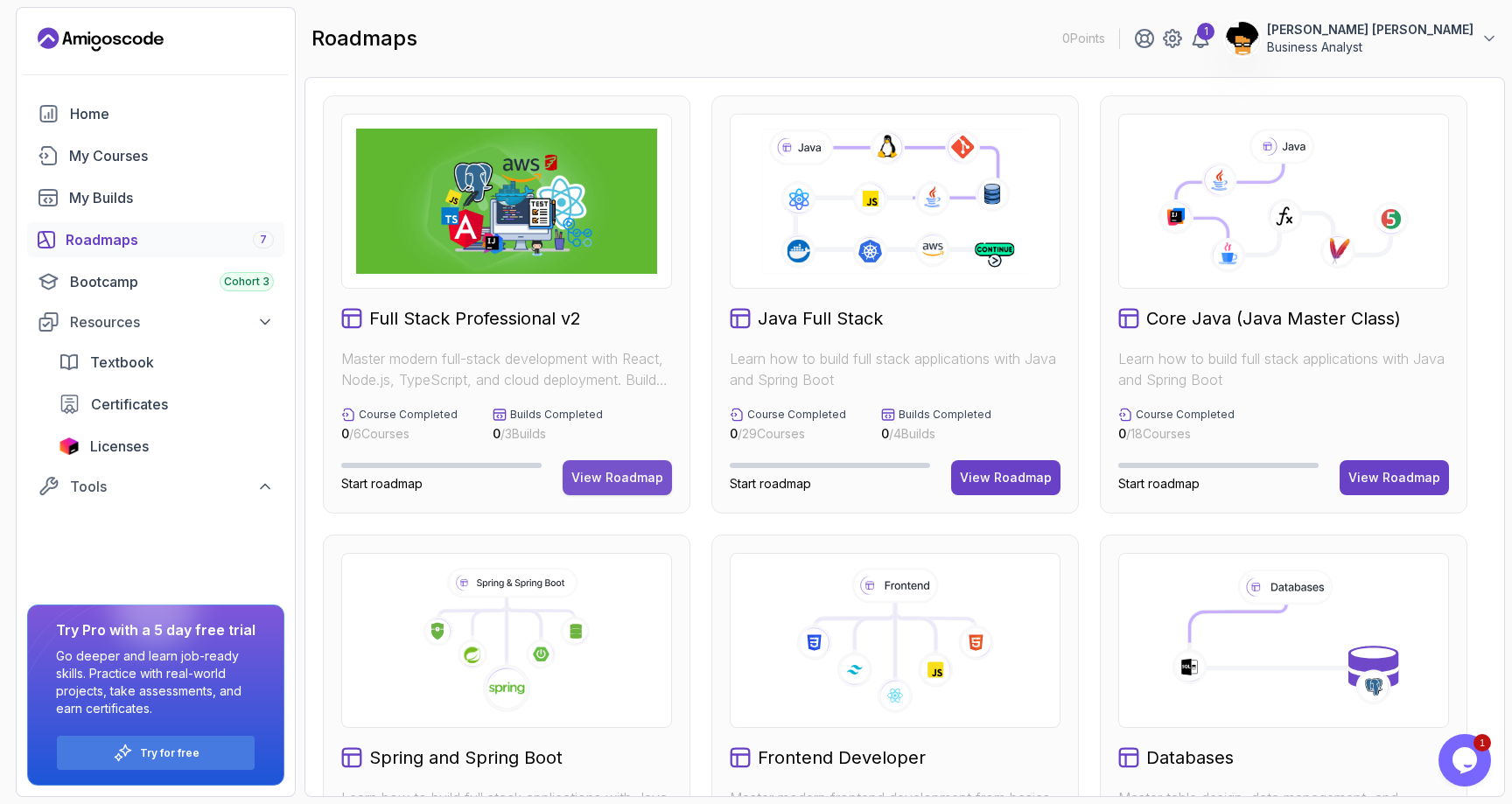
click at [632, 466] on button "View Roadmap" at bounding box center [617, 477] width 109 height 35
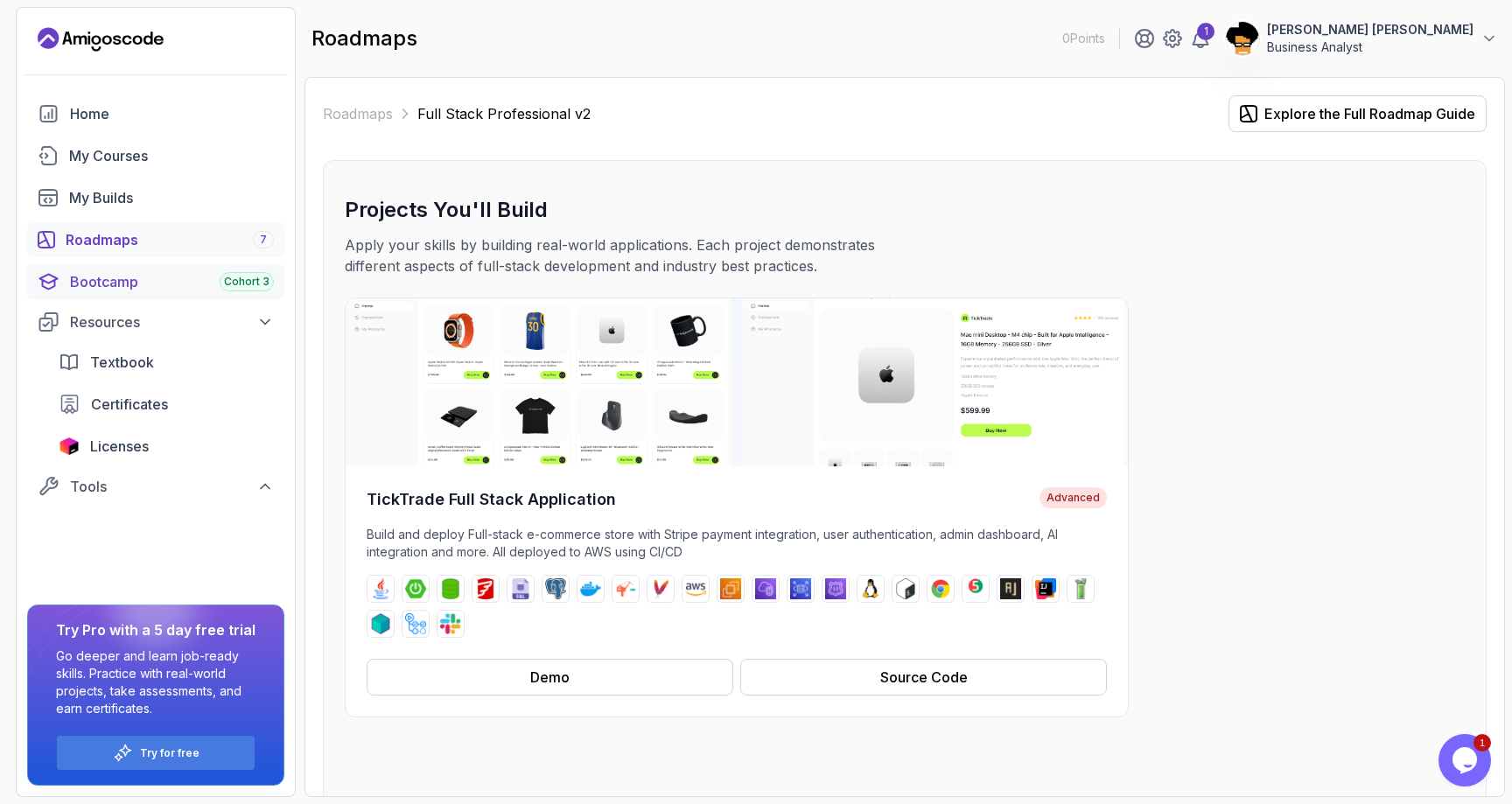
click at [154, 272] on link "Bootcamp Cohort 3" at bounding box center [156, 281] width 257 height 35
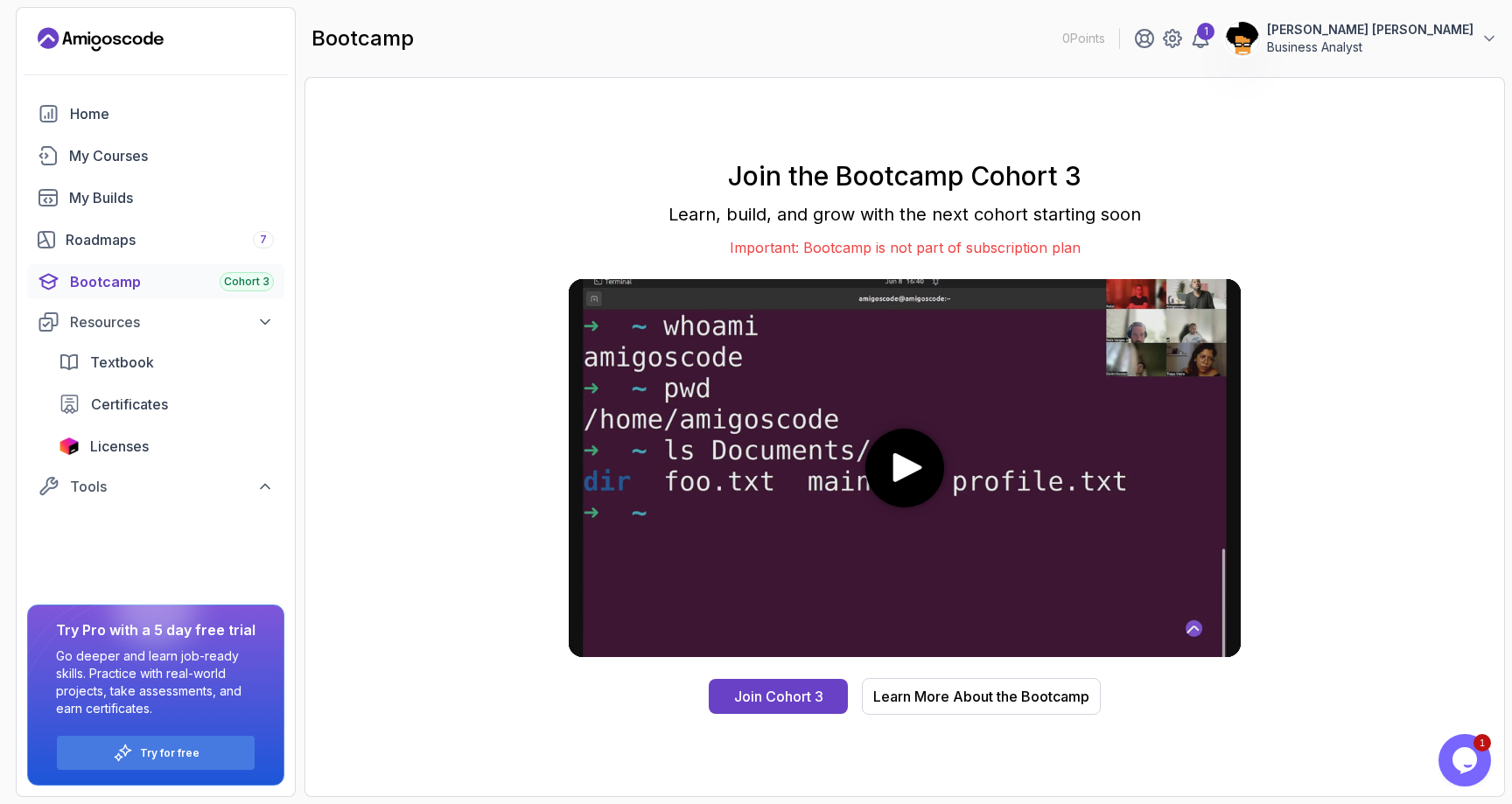
click at [894, 455] on icon "play" at bounding box center [908, 468] width 29 height 29
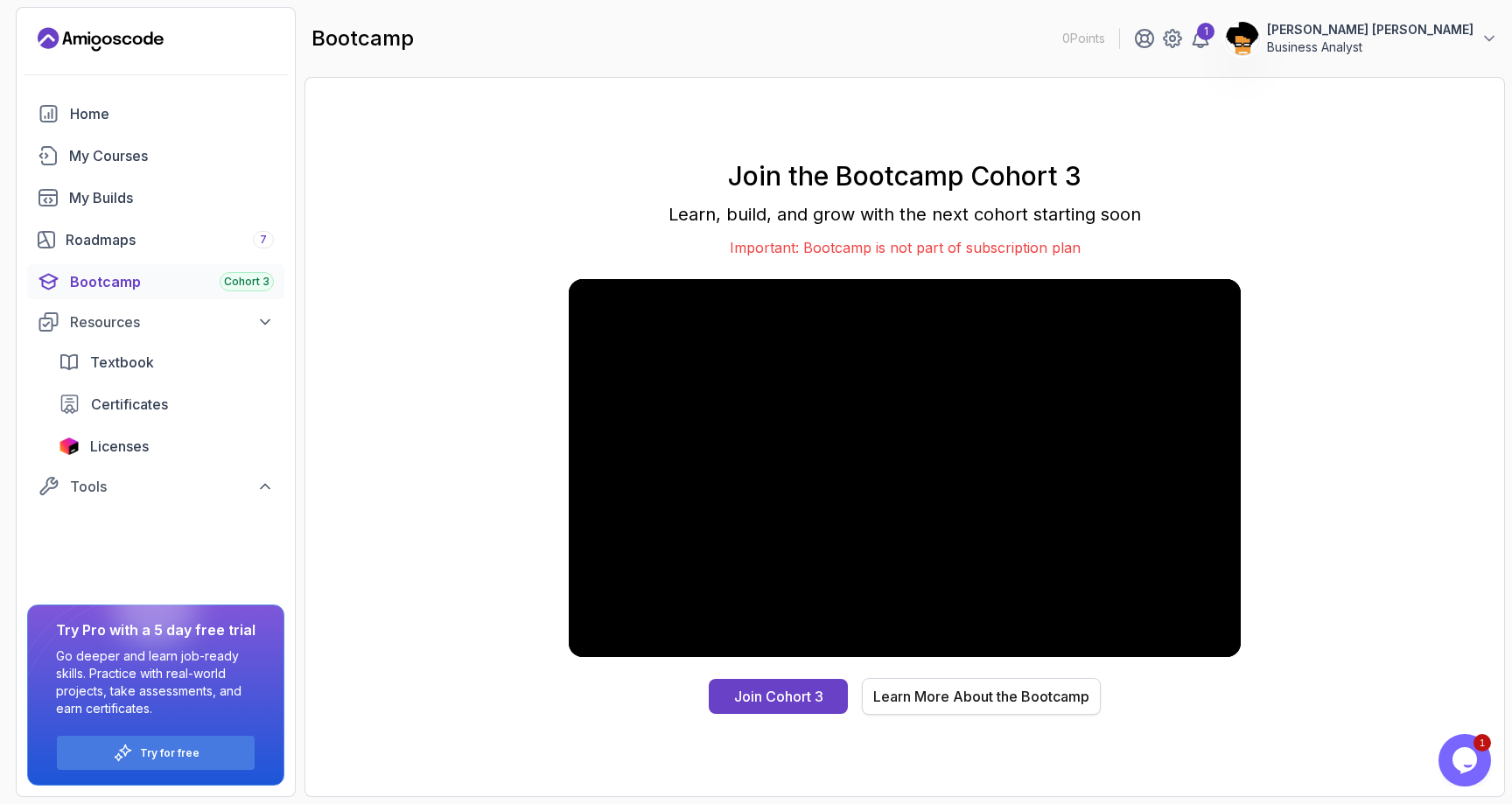
click at [972, 690] on div "Learn More About the Bootcamp" at bounding box center [981, 697] width 217 height 21
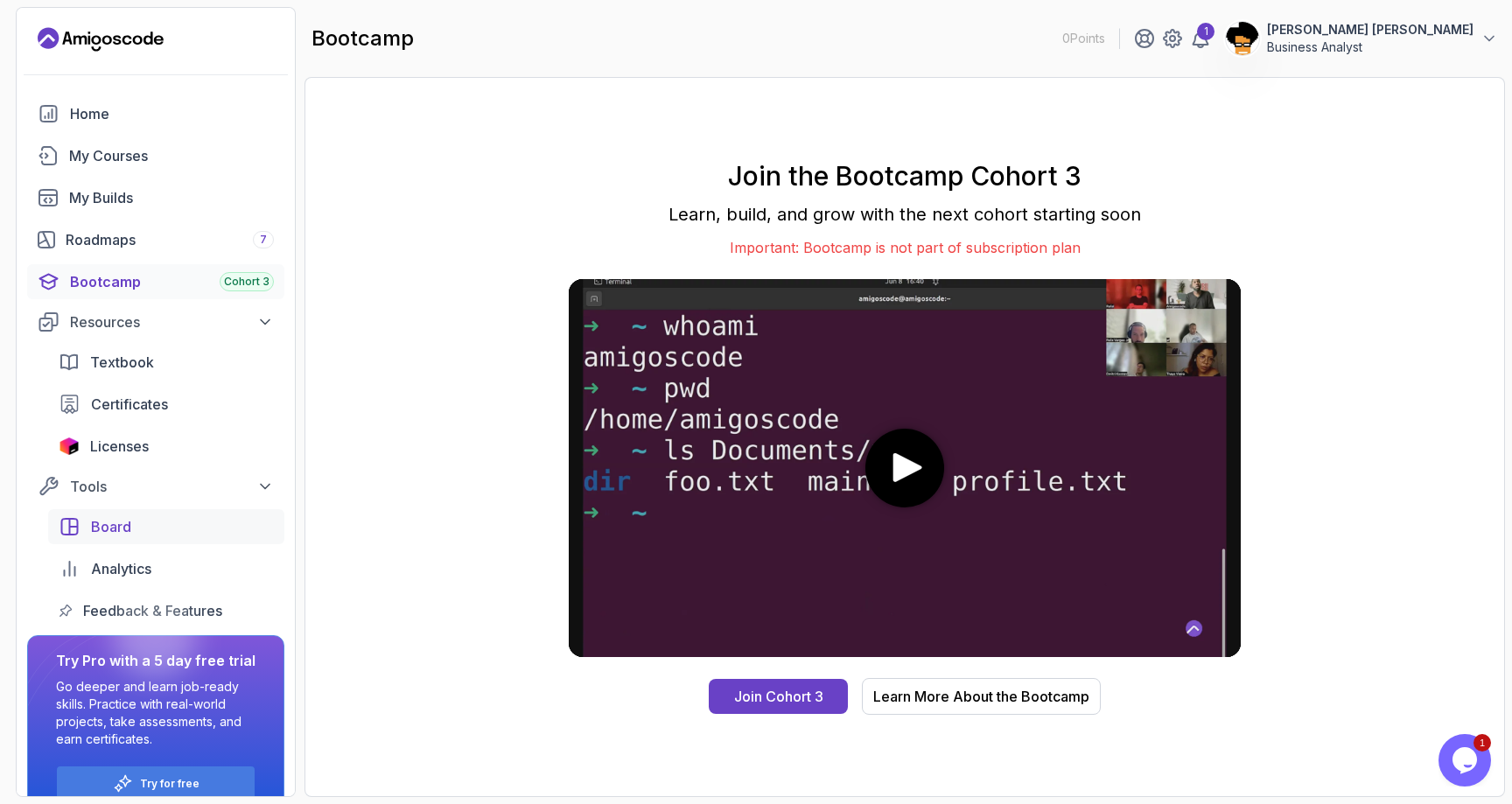
click at [154, 534] on div "Board" at bounding box center [183, 527] width 183 height 21
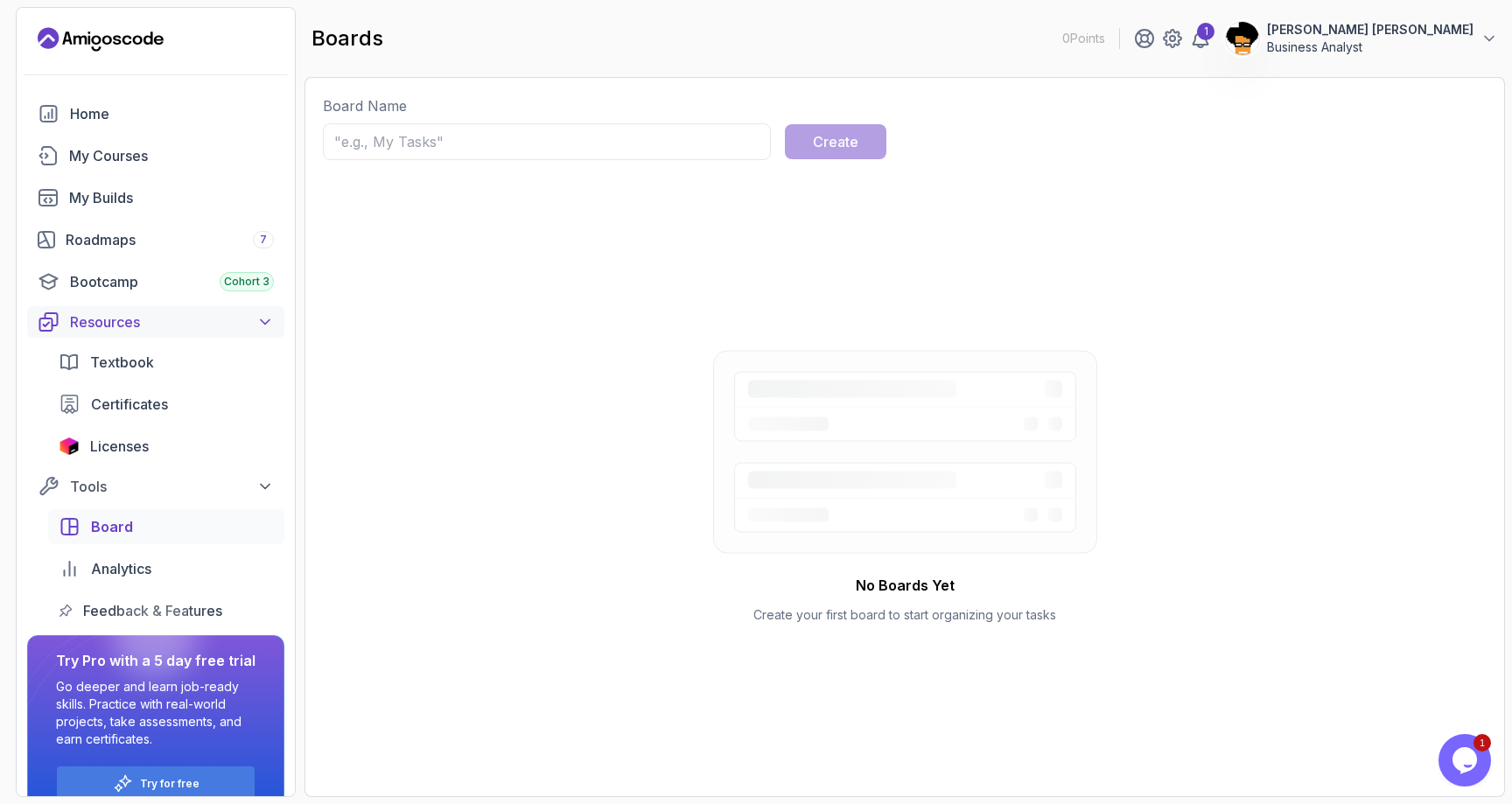
click at [160, 322] on div "Resources" at bounding box center [172, 322] width 204 height 21
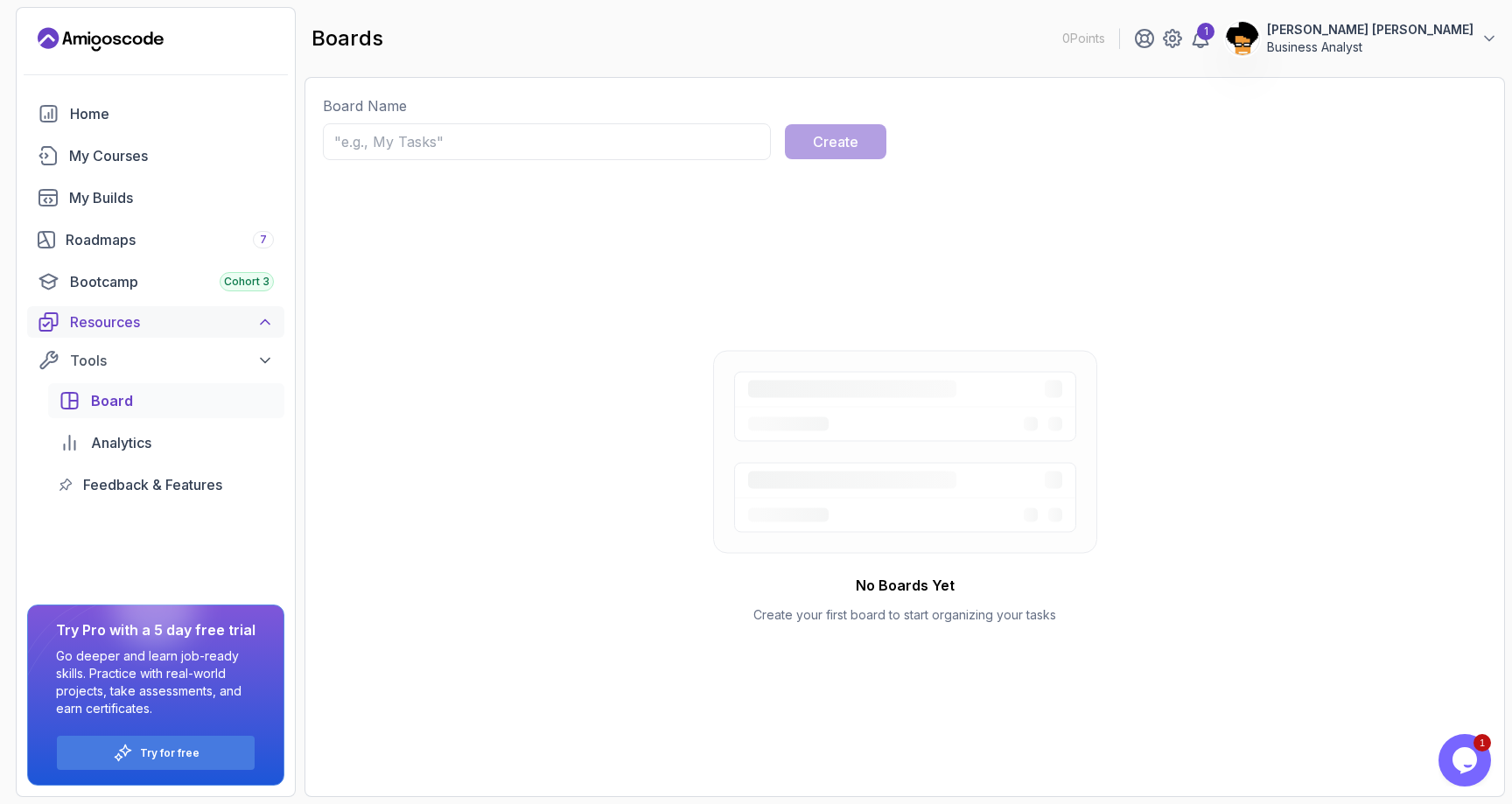
click at [160, 322] on div "Resources" at bounding box center [172, 322] width 204 height 21
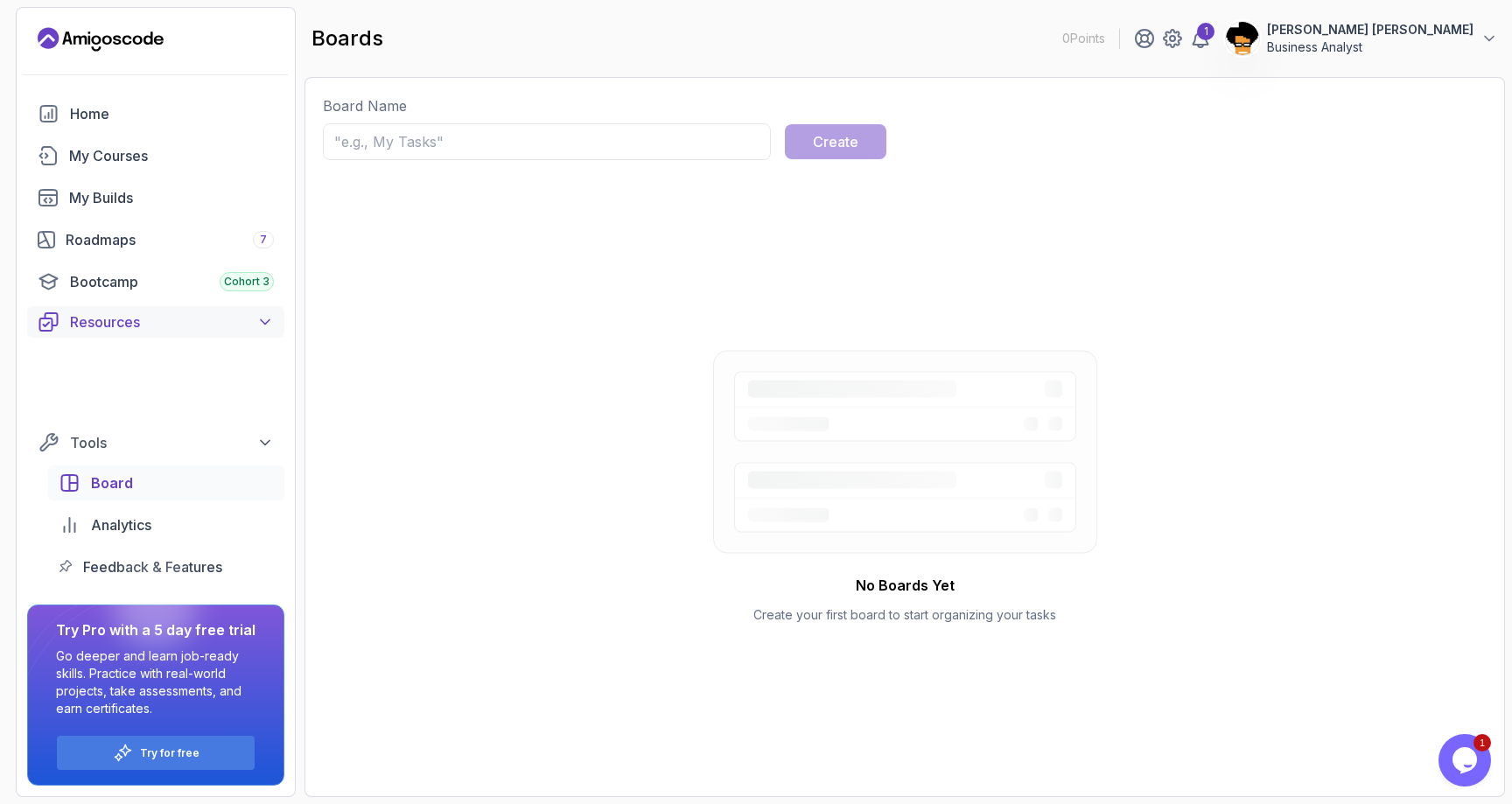
click at [160, 322] on div "Resources" at bounding box center [172, 322] width 204 height 21
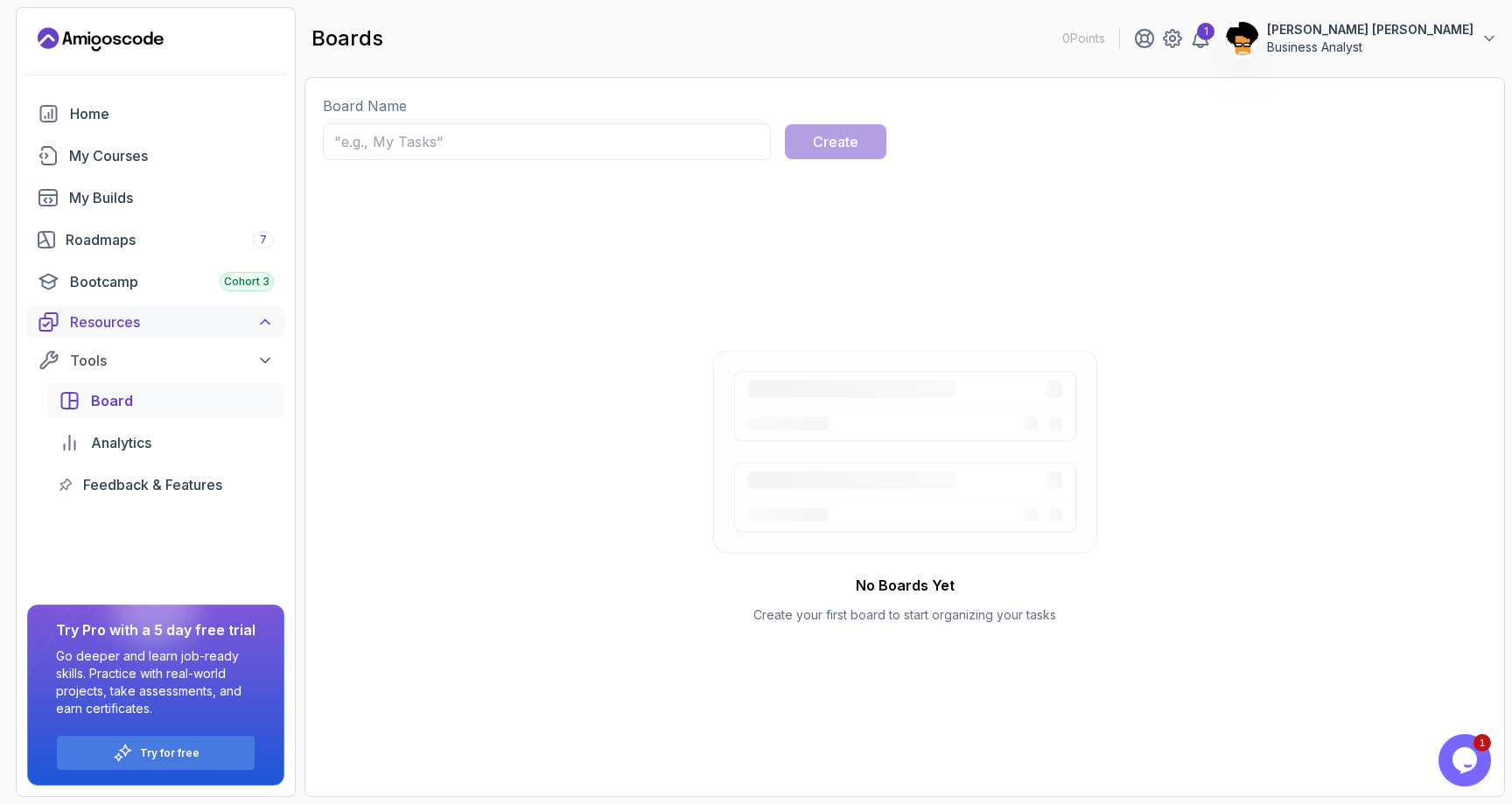
click at [160, 322] on div "Resources" at bounding box center [172, 322] width 204 height 21
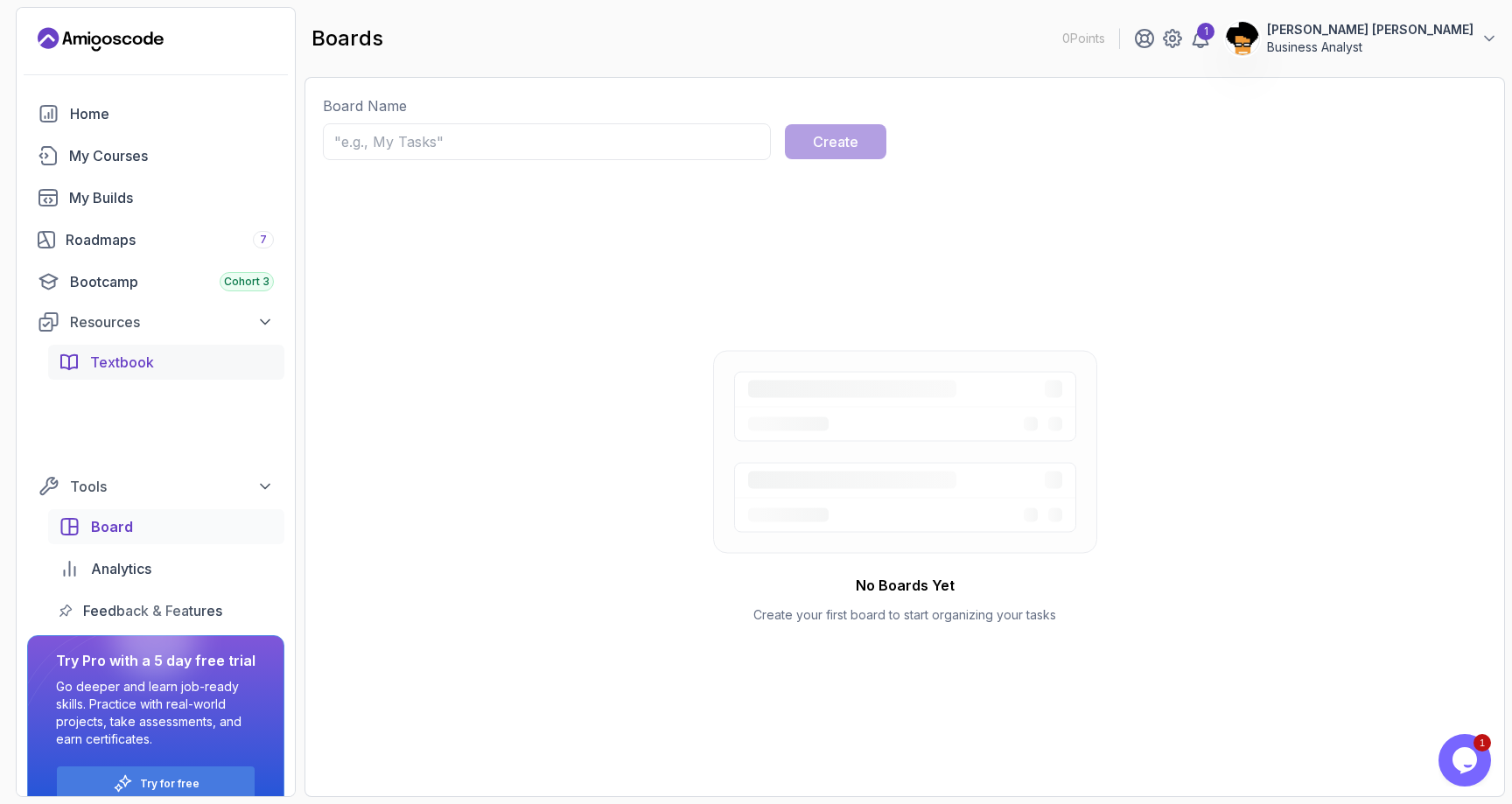
click at [128, 360] on span "Textbook" at bounding box center [122, 362] width 64 height 21
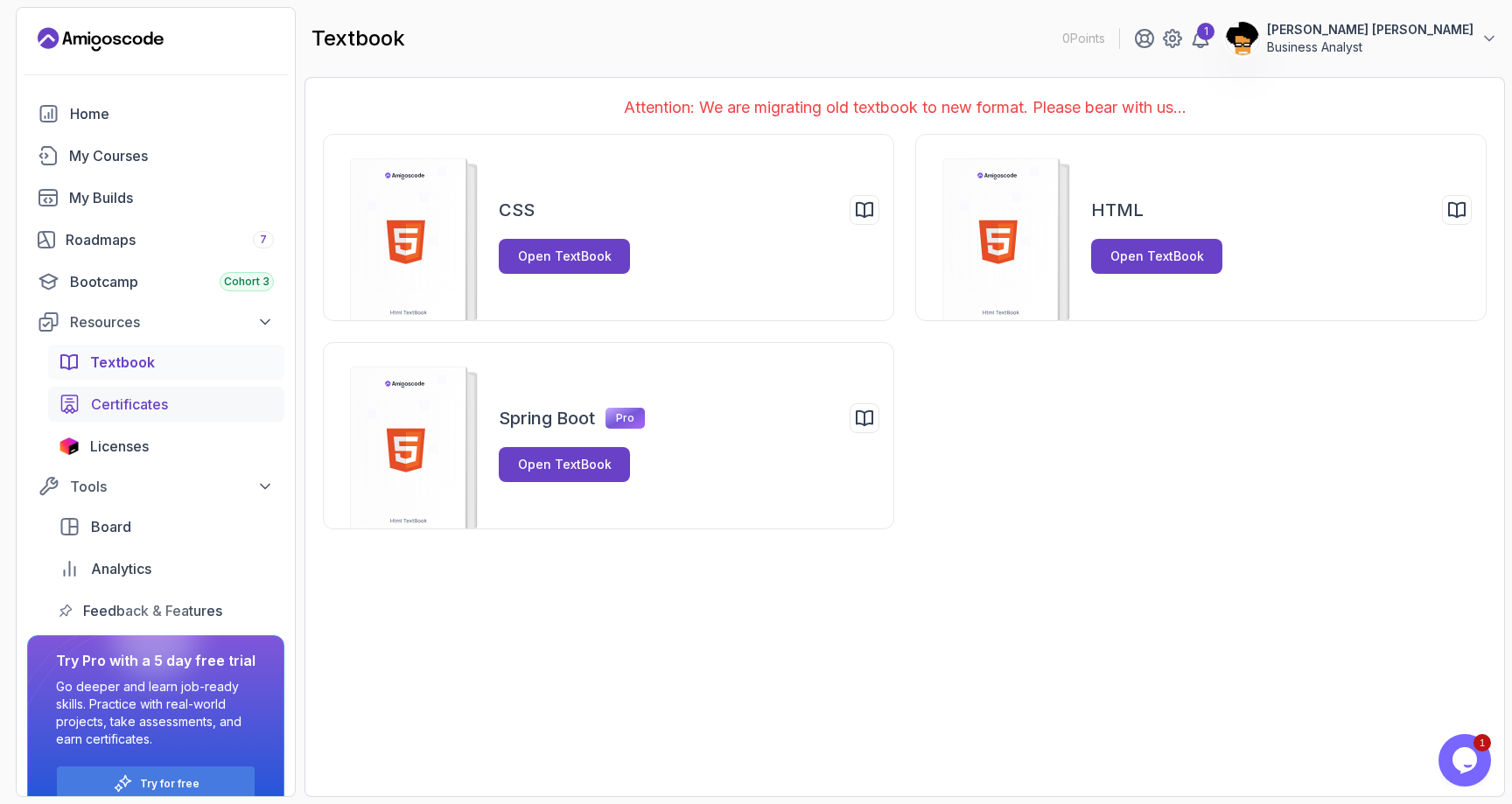
click at [146, 403] on span "Certificates" at bounding box center [130, 405] width 77 height 21
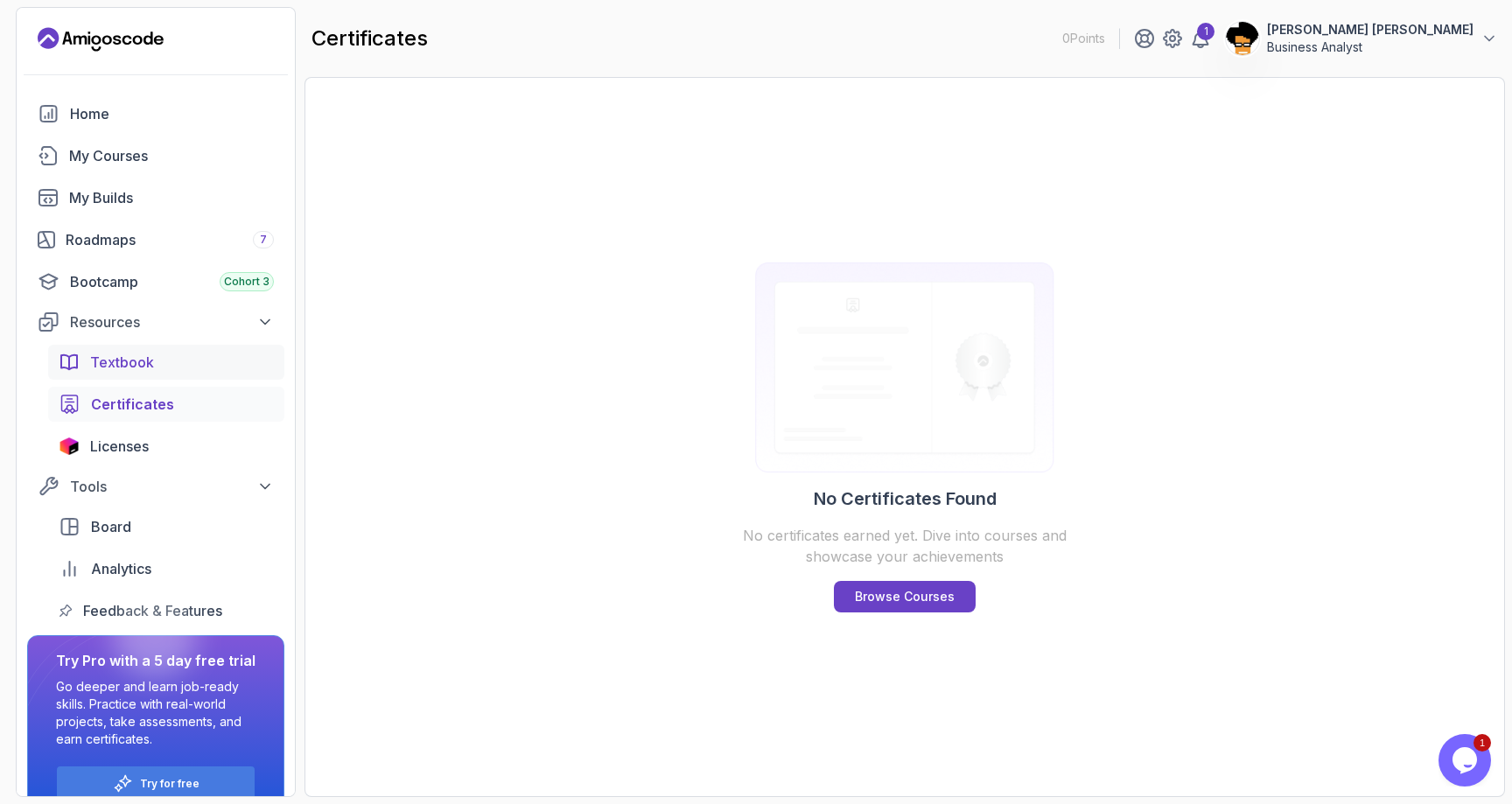
click at [135, 360] on span "Textbook" at bounding box center [122, 362] width 64 height 21
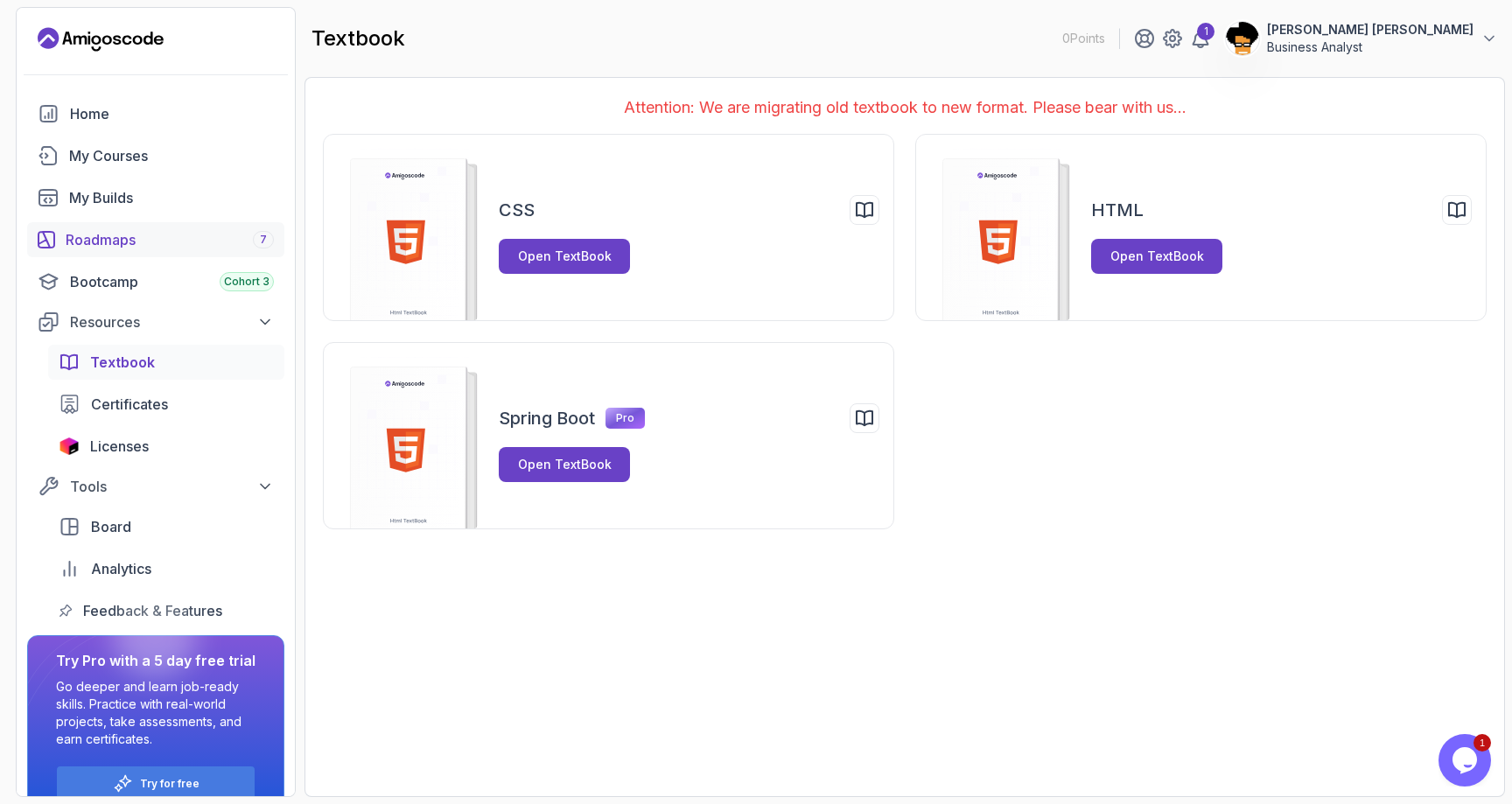
click at [136, 236] on div "Roadmaps 7" at bounding box center [169, 240] width 209 height 21
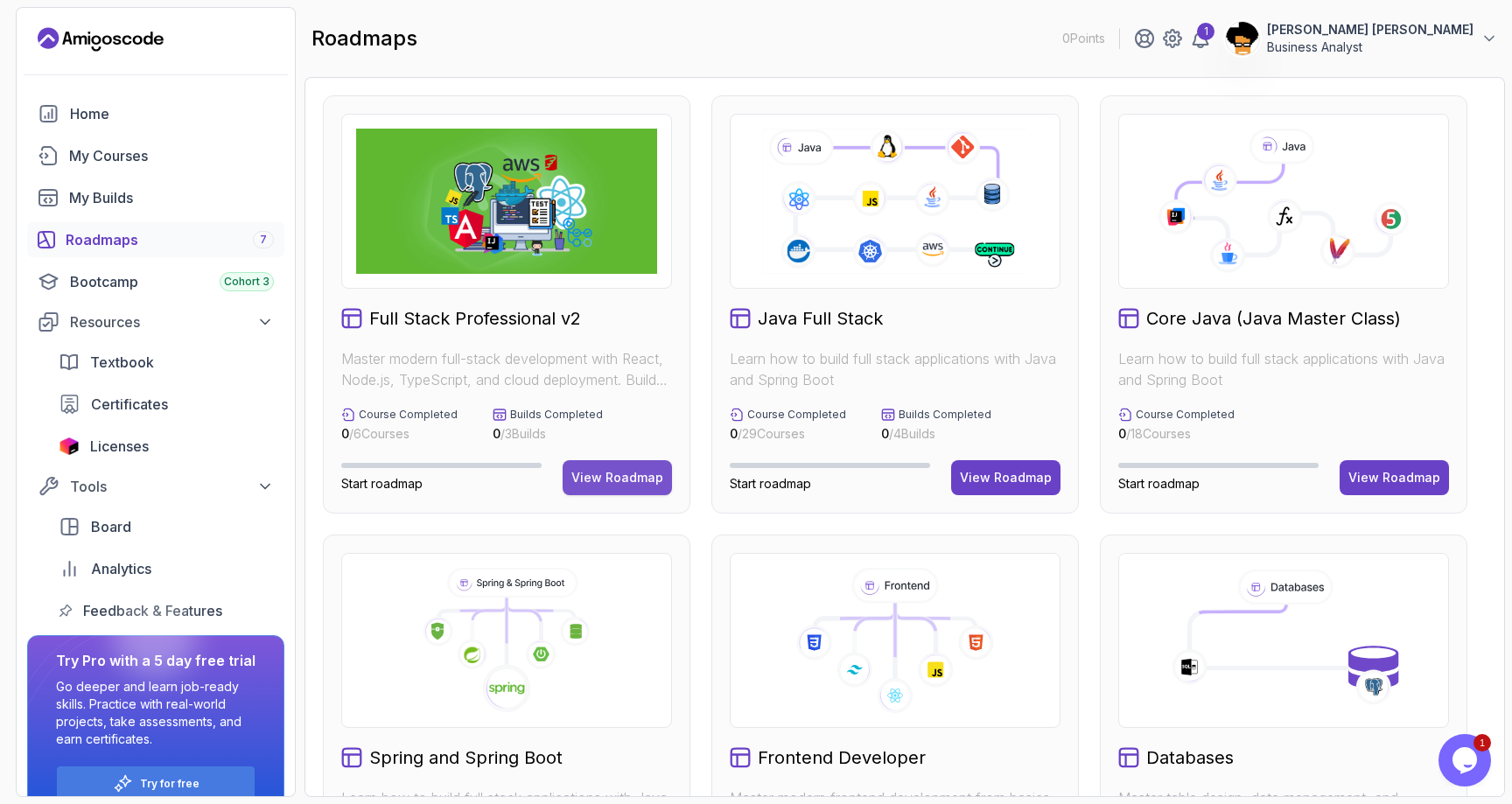
click at [634, 471] on div "View Roadmap" at bounding box center [618, 478] width 92 height 18
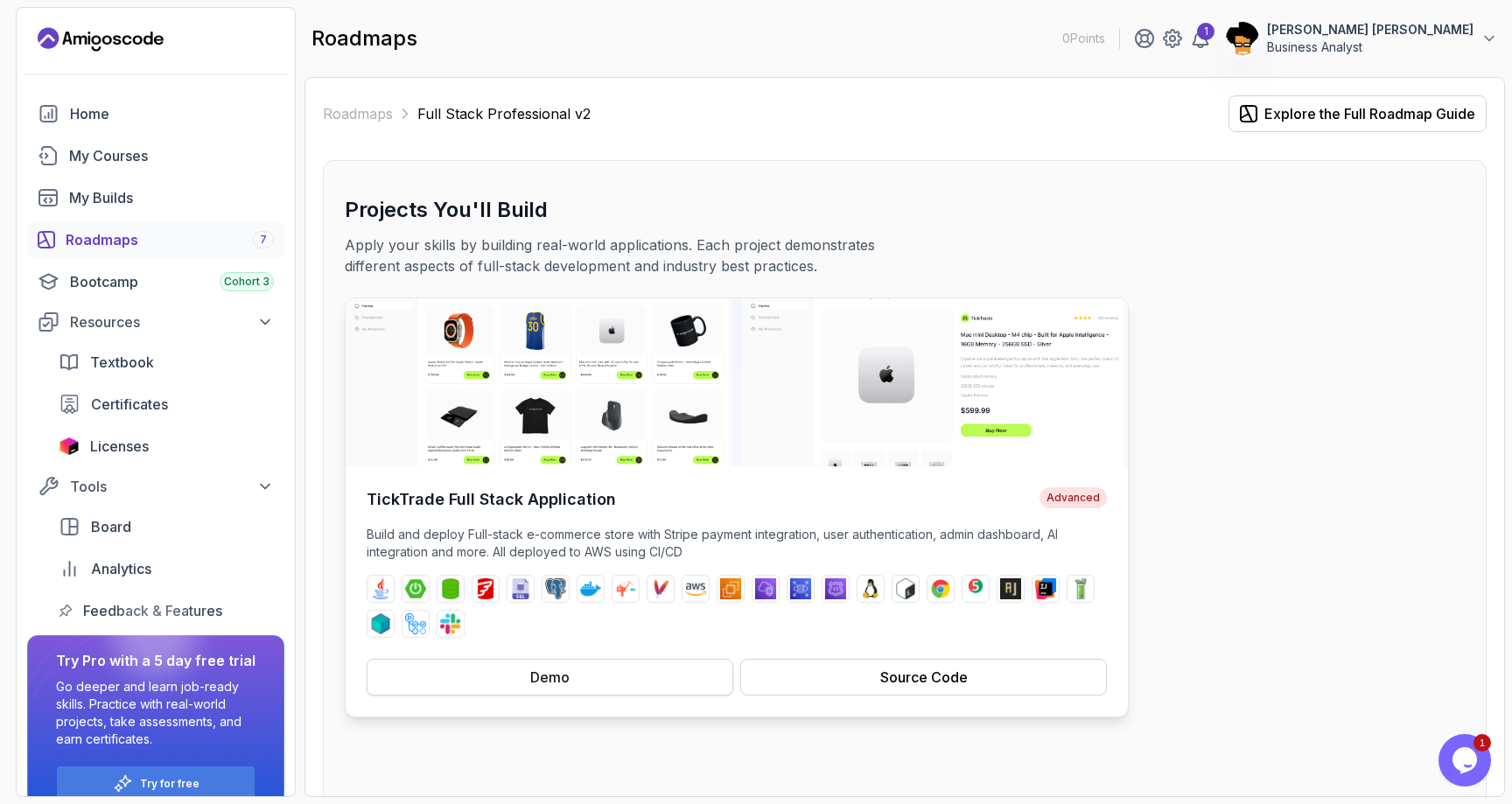
click at [649, 688] on button "Demo" at bounding box center [549, 677] width 366 height 36
click at [387, 117] on link "Roadmaps" at bounding box center [358, 114] width 70 height 21
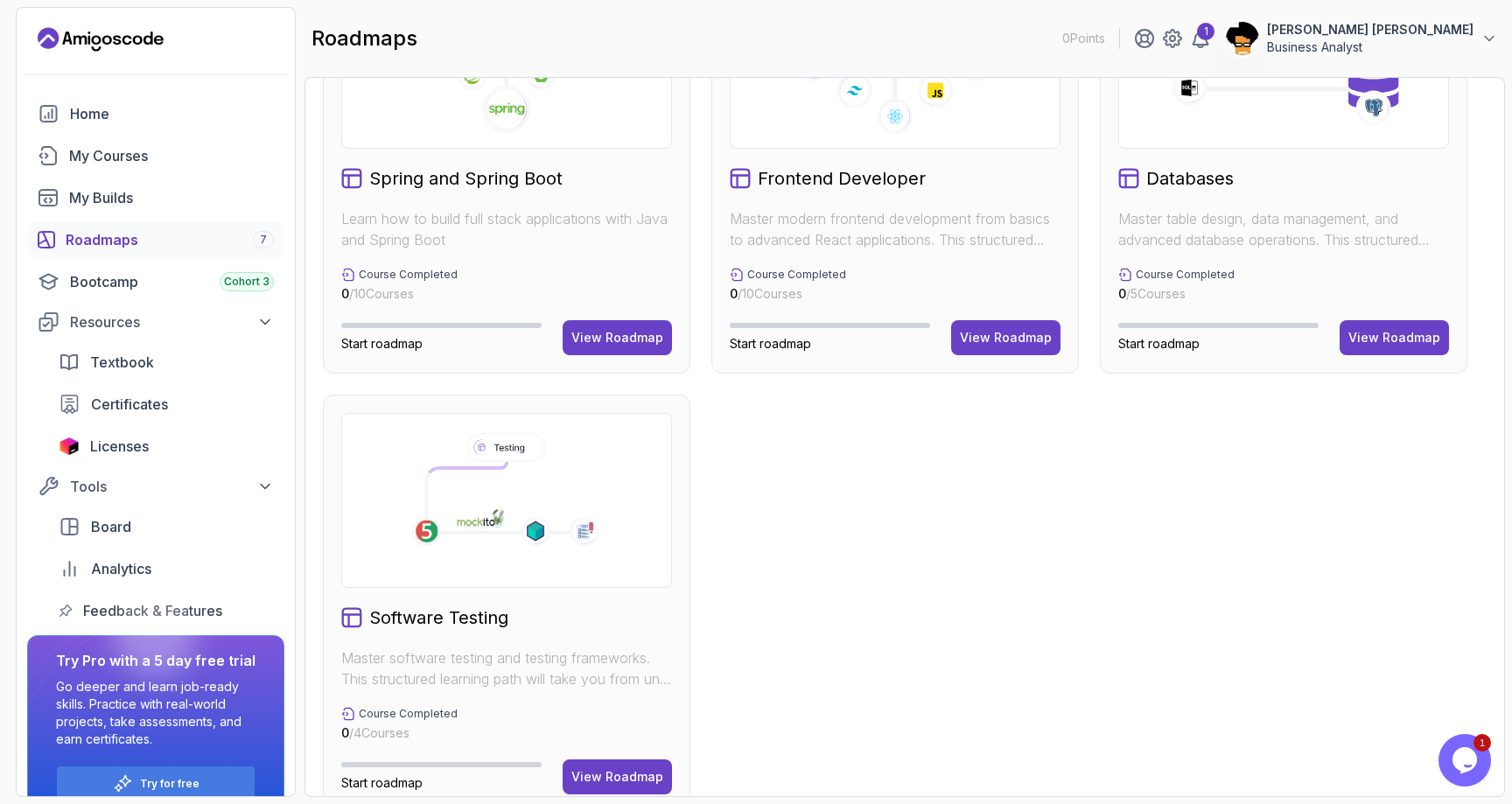
scroll to position [613, 0]
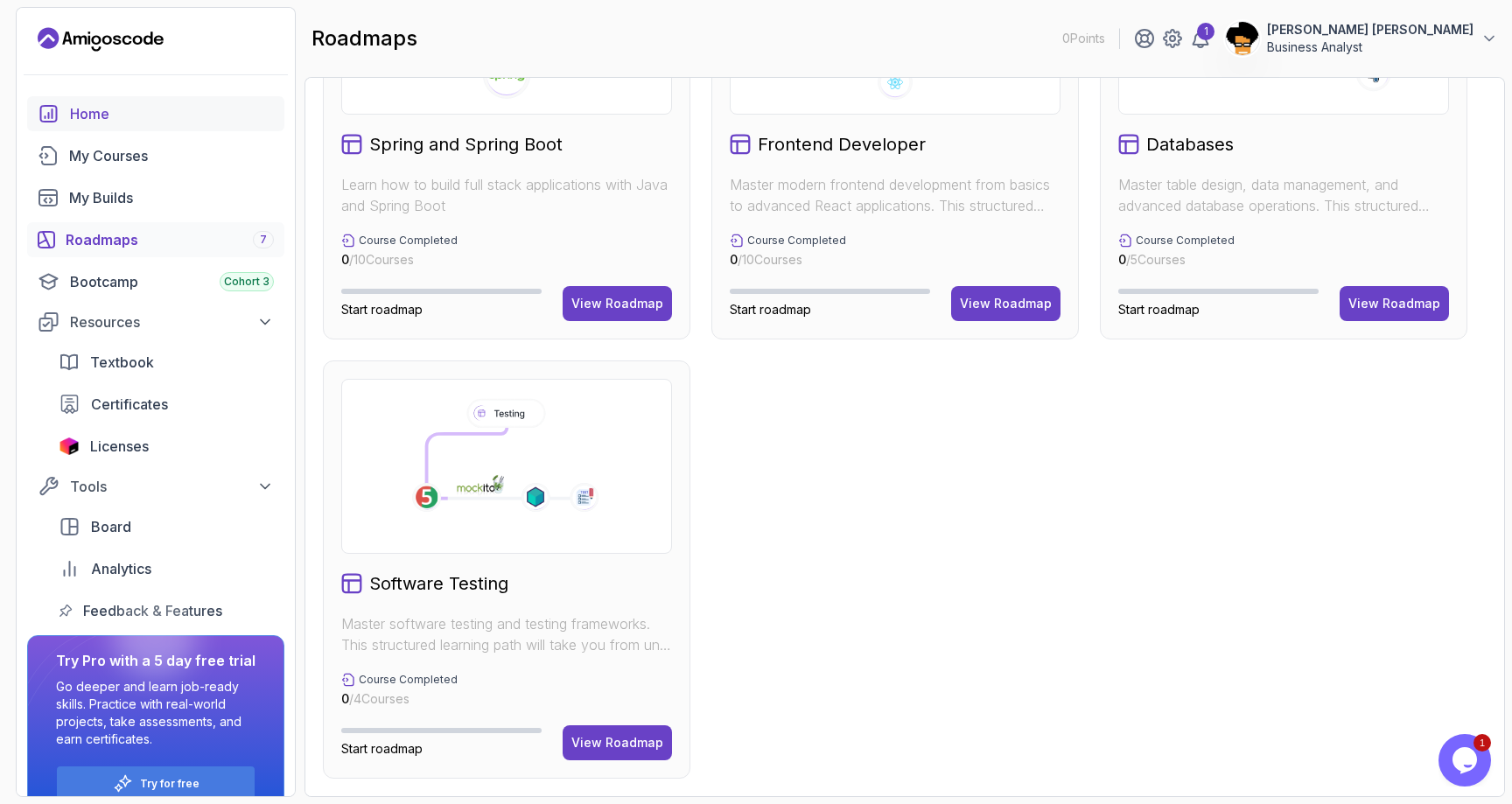
click at [140, 99] on link "Home" at bounding box center [156, 113] width 257 height 35
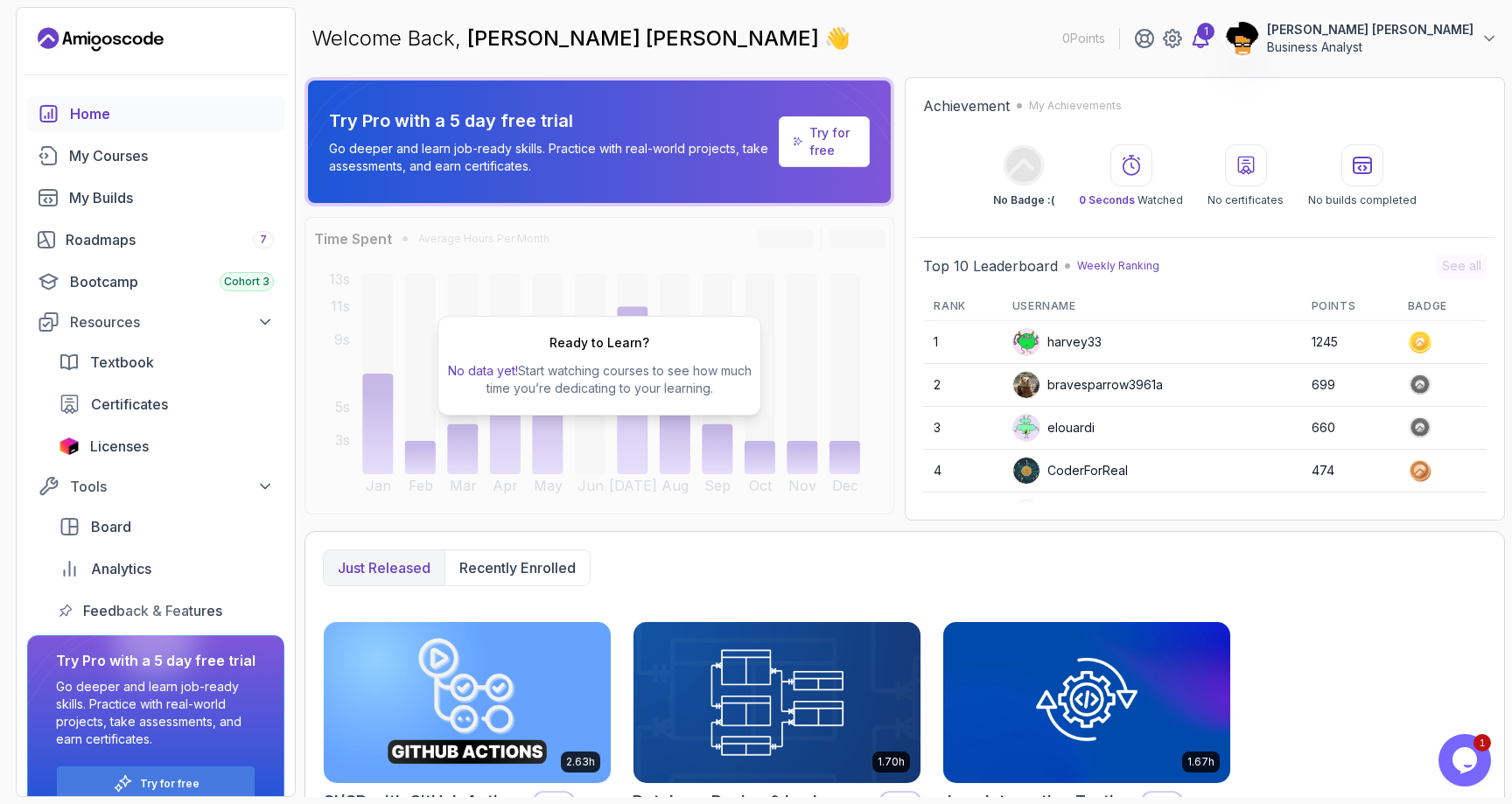
click at [1197, 39] on div "1" at bounding box center [1206, 32] width 18 height 18
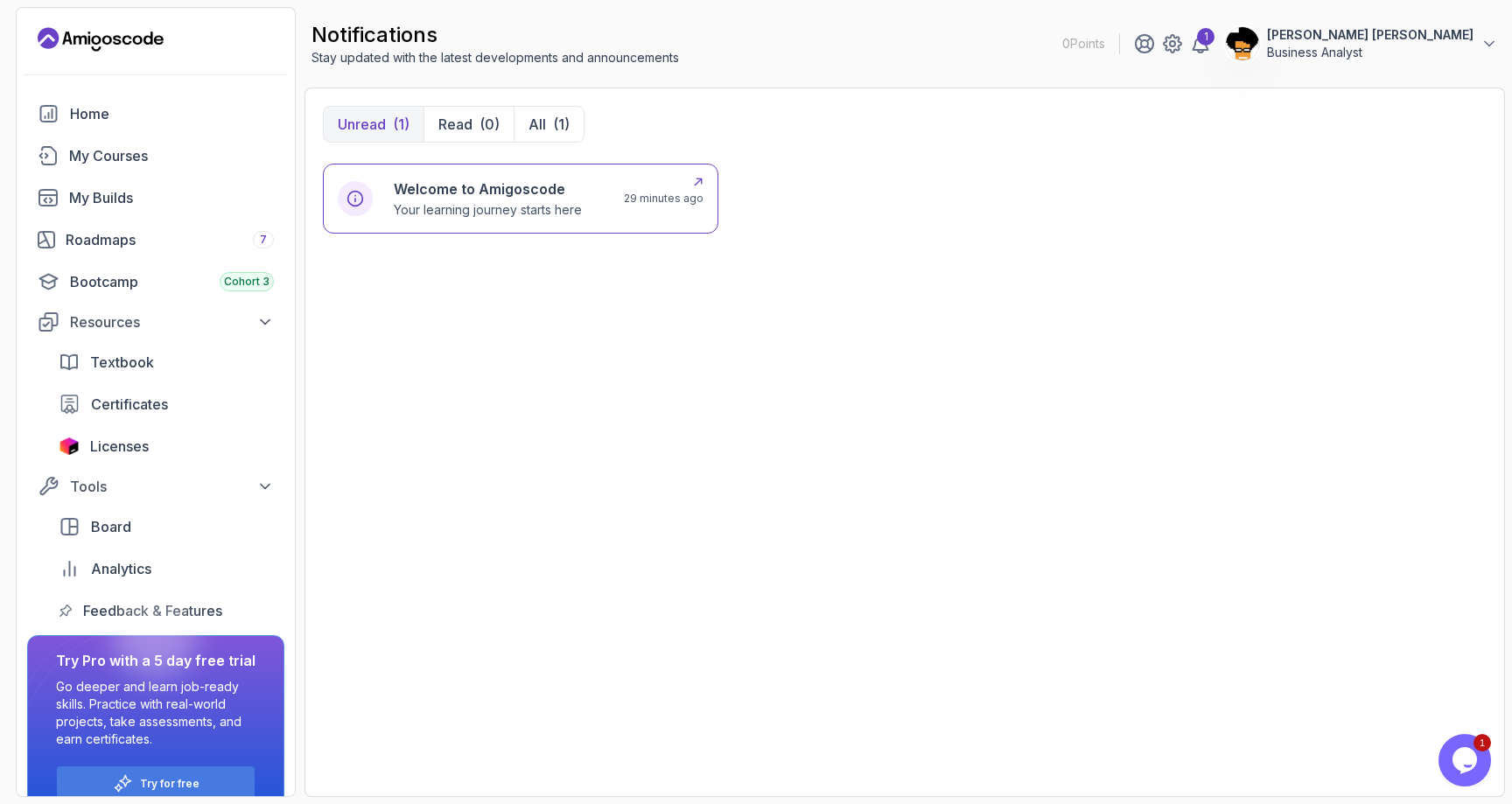
click at [585, 217] on div "Welcome to Amigoscode Your learning journey starts here" at bounding box center [499, 198] width 209 height 40
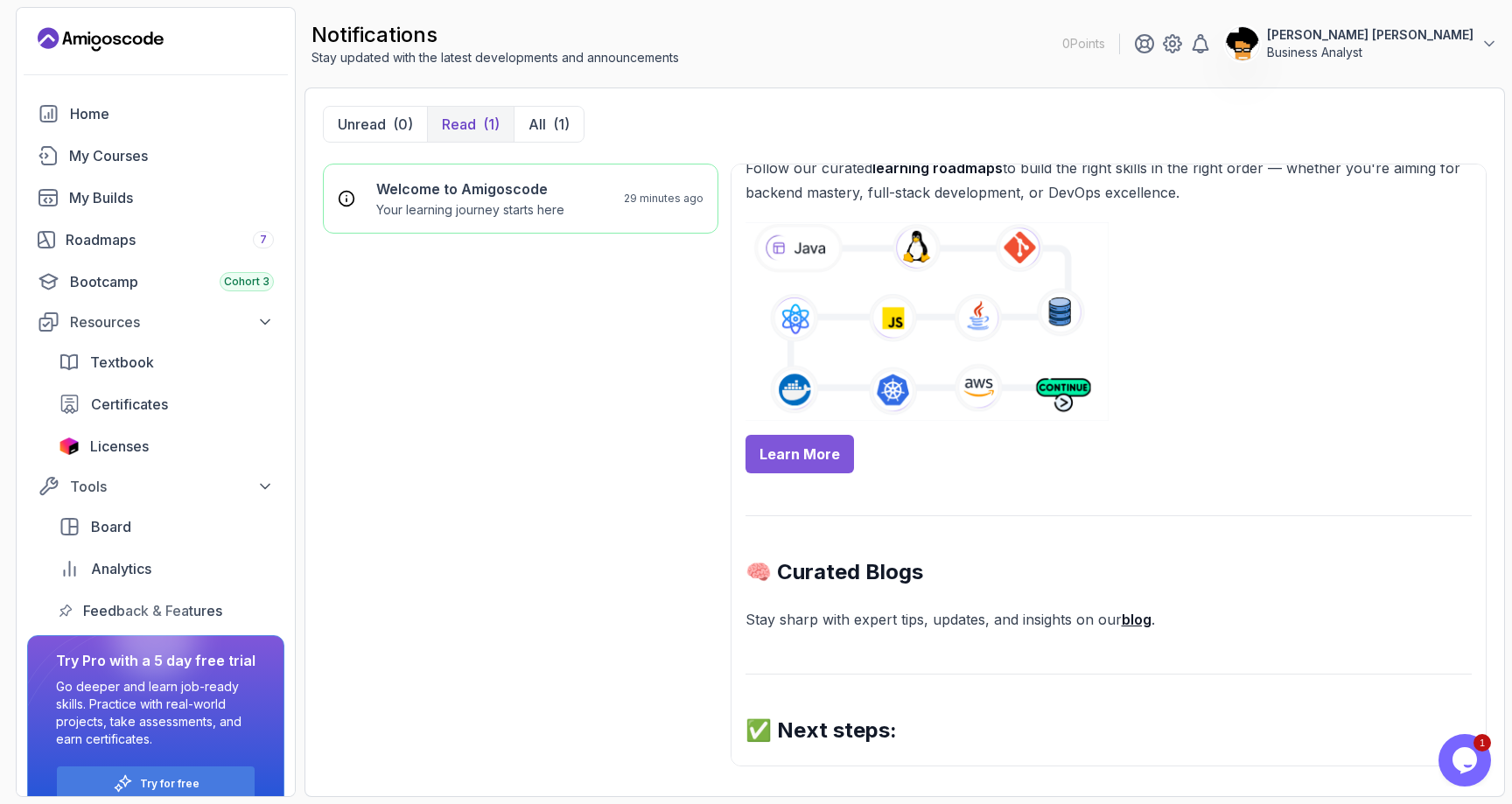
scroll to position [719, 0]
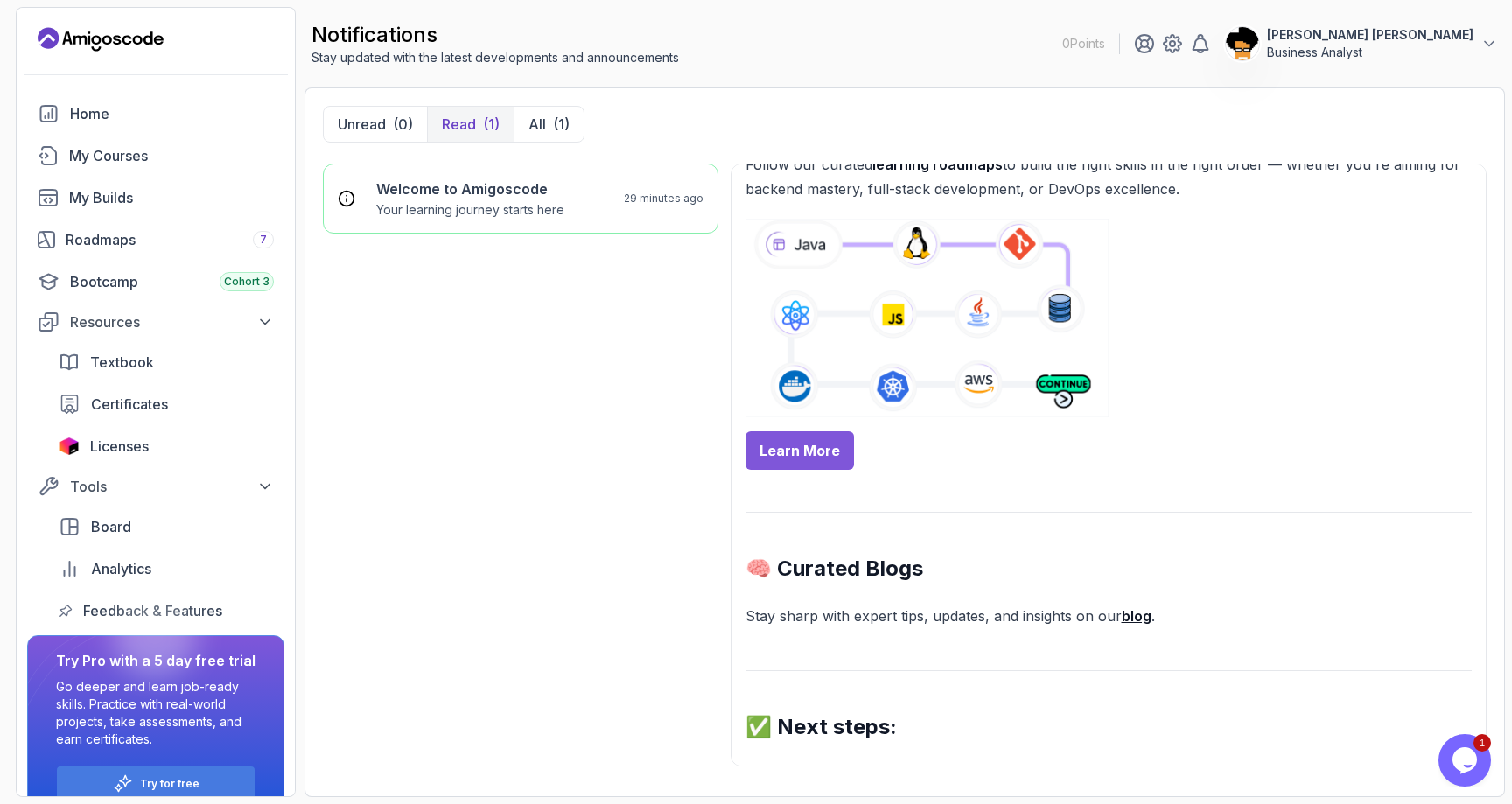
click at [808, 451] on link "Learn More" at bounding box center [799, 450] width 108 height 38
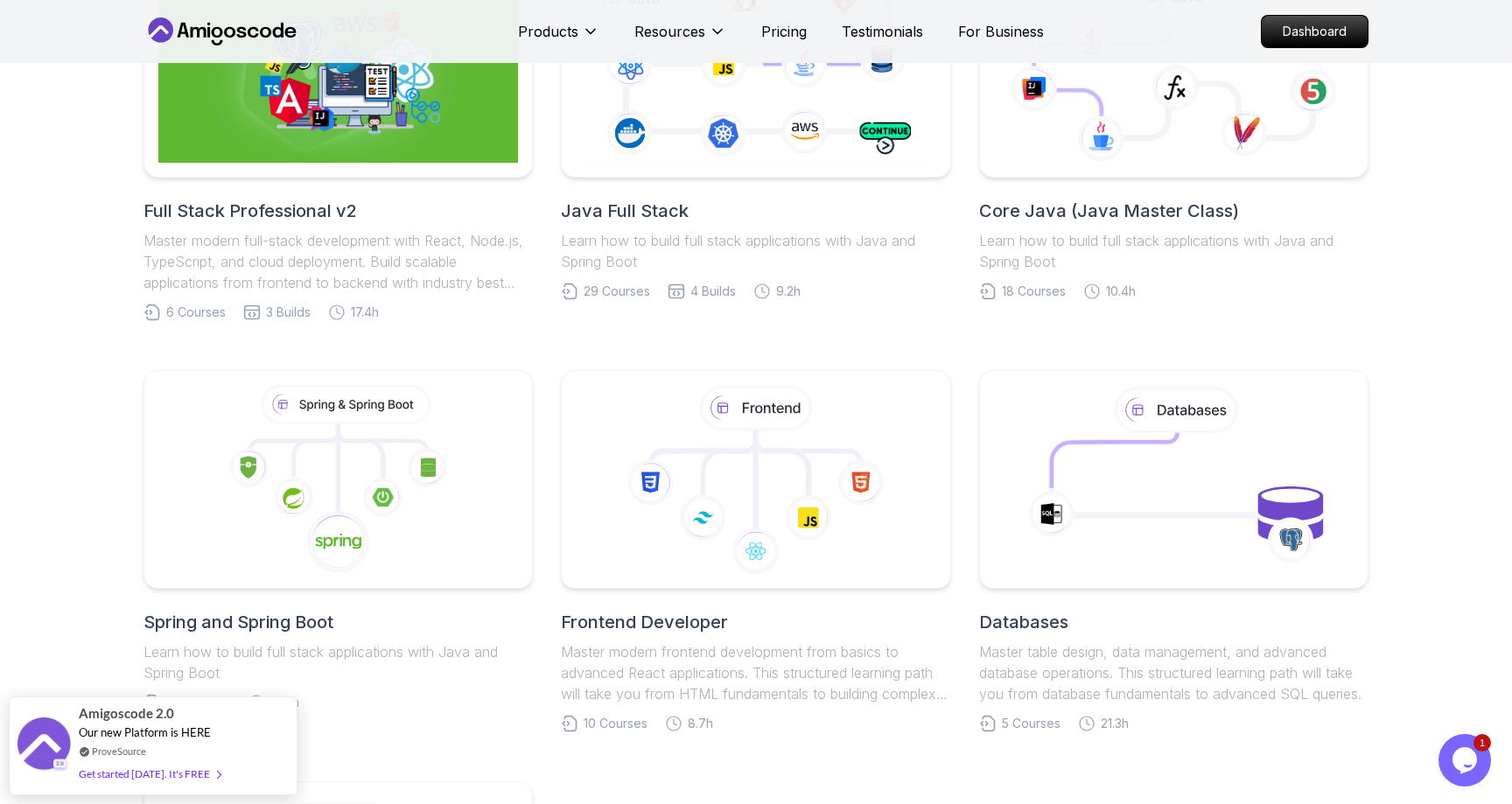
scroll to position [517, 0]
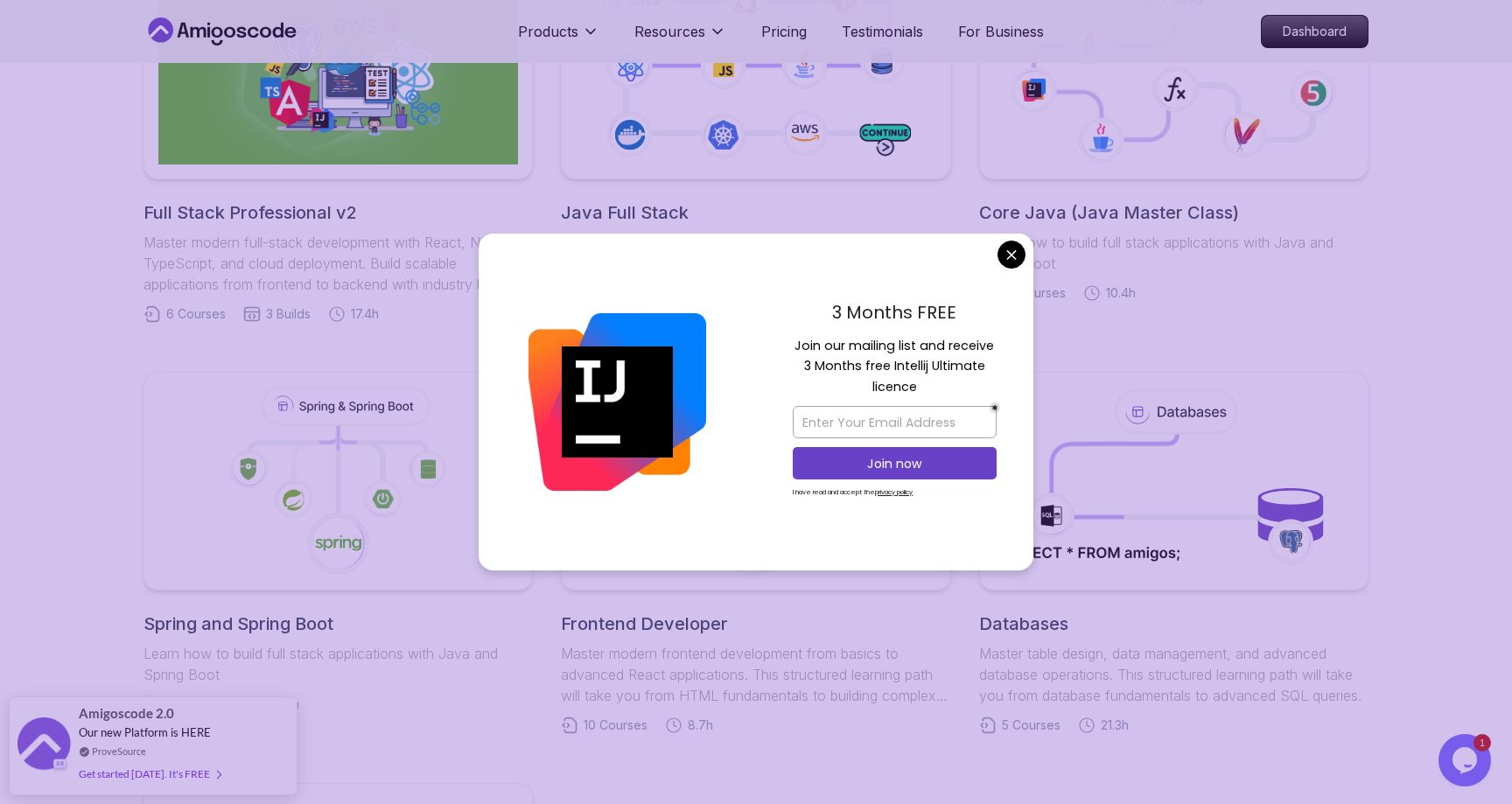
click at [1017, 247] on body "Products Resources Pricing Testimonials For Business Dashboard Products Resourc…" at bounding box center [756, 792] width 1512 height 2621
